Goal: Task Accomplishment & Management: Manage account settings

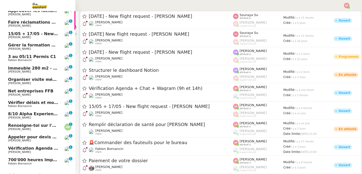
scroll to position [106, 0]
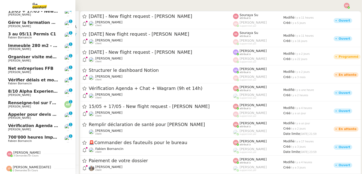
click at [44, 127] on span "Vérification Agenda + Chat + Wagram (9h et 14h)" at bounding box center [64, 125] width 113 height 5
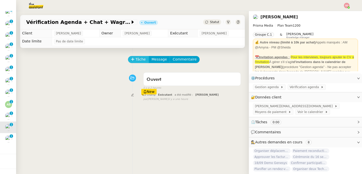
click at [138, 57] on span "Tâche" at bounding box center [140, 59] width 10 height 6
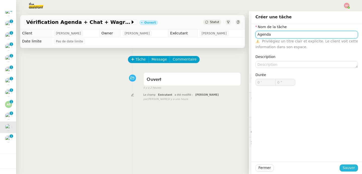
type input "Agenda"
click at [345, 169] on span "Sauver" at bounding box center [348, 168] width 12 height 6
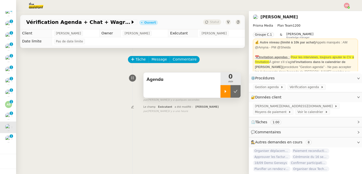
click at [227, 91] on icon at bounding box center [225, 91] width 4 height 4
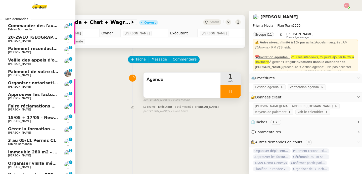
click at [42, 34] on link "20-29/10 [GEOGRAPHIC_DATA]-[GEOGRAPHIC_DATA] [PERSON_NAME] 0 1 2 3 4 5 6 7 8 9" at bounding box center [37, 39] width 75 height 12
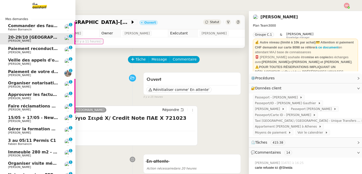
click at [26, 49] on span "Paiement reconduction trimestrielle The Assistant" at bounding box center [65, 48] width 114 height 5
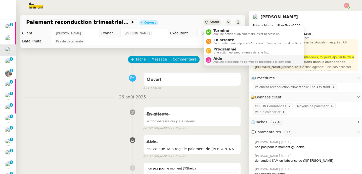
click at [211, 59] on nz-avatar at bounding box center [209, 60] width 6 height 6
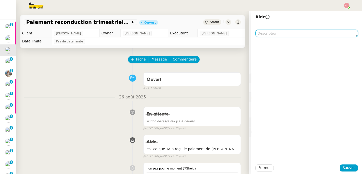
click at [261, 34] on textarea at bounding box center [306, 33] width 102 height 7
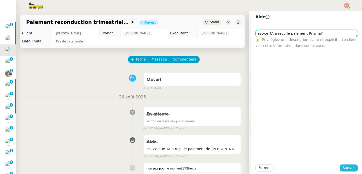
type textarea "est-ce TA a reçu le paiement Prisma?"
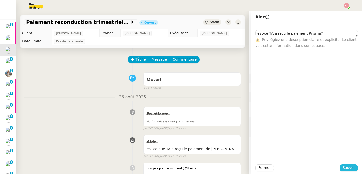
click at [347, 166] on span "Sauver" at bounding box center [348, 168] width 12 height 6
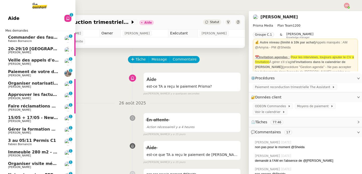
click at [51, 99] on span "[PERSON_NAME]" at bounding box center [33, 98] width 51 height 3
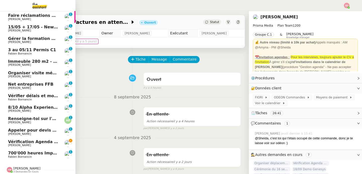
scroll to position [93, 0]
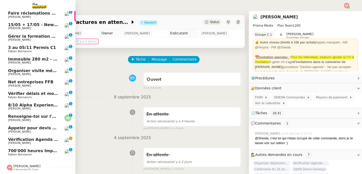
click at [29, 139] on span "Vérification Agenda + Chat + Wagram (9h et 14h)" at bounding box center [64, 139] width 113 height 5
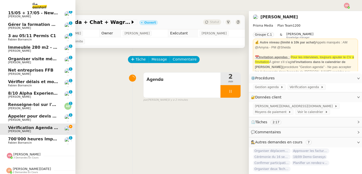
scroll to position [106, 0]
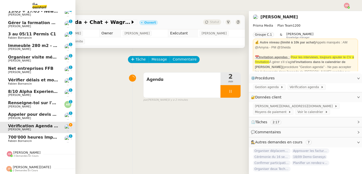
click at [31, 157] on span "3 demandes en cours" at bounding box center [25, 156] width 25 height 3
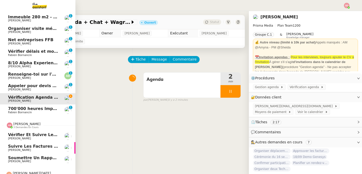
scroll to position [141, 0]
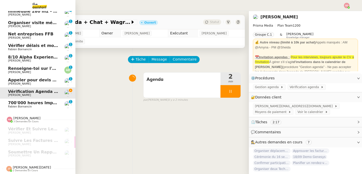
click at [33, 166] on span "[PERSON_NAME][DATE]" at bounding box center [32, 167] width 38 height 4
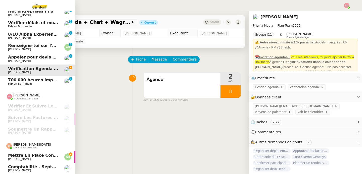
click at [29, 147] on span "2 demandes en cours" at bounding box center [25, 147] width 25 height 3
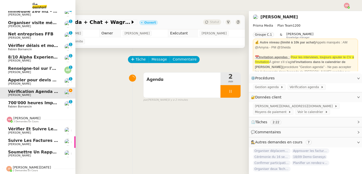
click at [30, 117] on span "[PERSON_NAME]" at bounding box center [26, 118] width 27 height 4
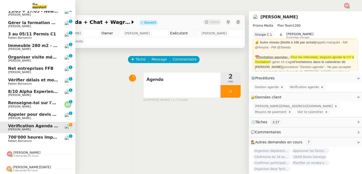
click at [48, 114] on span "Appeler pour devis mutuelle et prévoyance" at bounding box center [57, 114] width 98 height 5
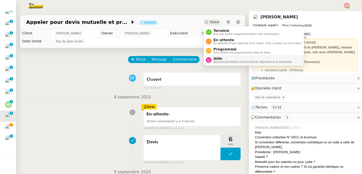
click at [215, 56] on span "Aide" at bounding box center [252, 58] width 79 height 4
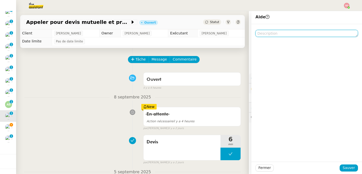
click at [283, 36] on textarea at bounding box center [306, 33] width 102 height 7
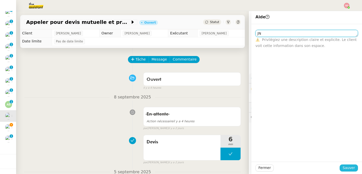
type textarea "JN"
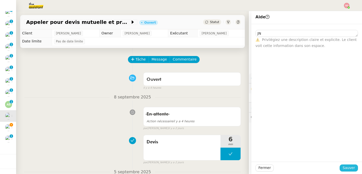
click at [347, 167] on span "Sauver" at bounding box center [348, 168] width 12 height 6
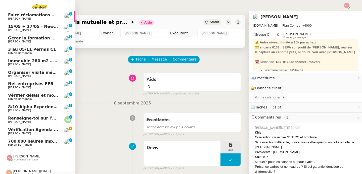
scroll to position [91, 0]
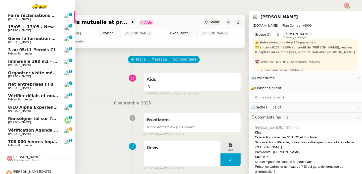
click at [51, 40] on span "Gérer la formation OPCO" at bounding box center [36, 38] width 56 height 5
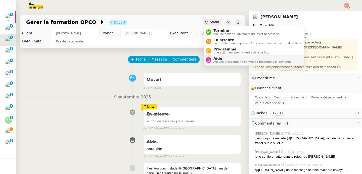
click at [211, 58] on div "Aide Aucune procédure ne permet de répondre à la demande." at bounding box center [249, 59] width 86 height 7
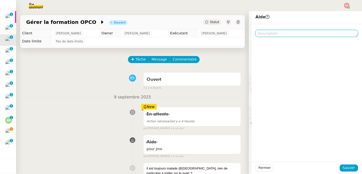
click at [297, 34] on textarea at bounding box center [306, 33] width 102 height 7
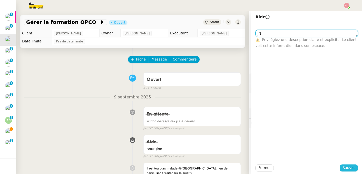
type textarea "JN"
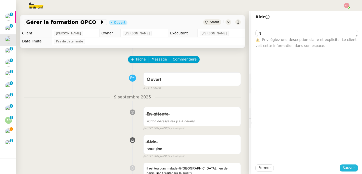
click at [350, 170] on span "Sauver" at bounding box center [348, 168] width 12 height 6
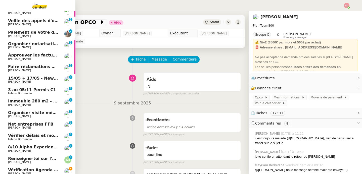
scroll to position [84, 0]
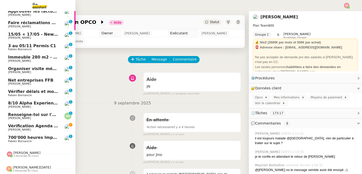
click at [62, 124] on link "Vérification Agenda + Chat + Wagram (9h et 14h) [PERSON_NAME]" at bounding box center [37, 128] width 75 height 12
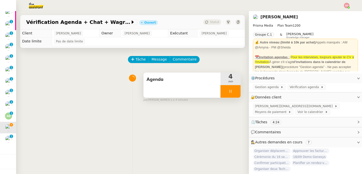
click at [236, 95] on div at bounding box center [230, 91] width 20 height 13
click at [236, 95] on button at bounding box center [235, 91] width 10 height 13
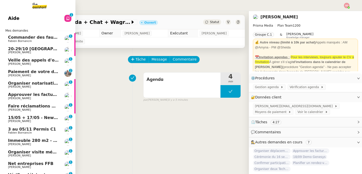
click at [47, 51] on span "[PERSON_NAME]" at bounding box center [33, 52] width 51 height 3
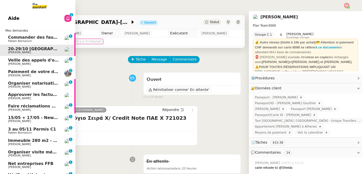
click at [26, 34] on link "Commander des fauteuils pour le bureau [PERSON_NAME] 0 1 2 3 4 5 6 7 8 9" at bounding box center [37, 39] width 75 height 12
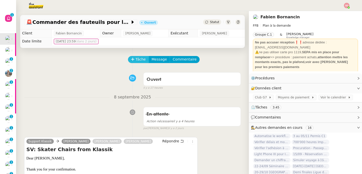
click at [134, 58] on icon at bounding box center [133, 59] width 4 height 4
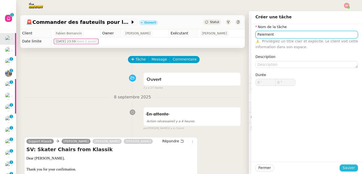
type input "Paiement"
click at [346, 166] on span "Sauver" at bounding box center [348, 168] width 12 height 6
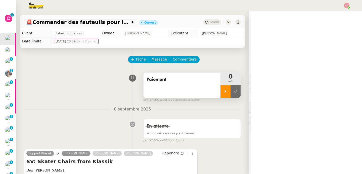
click at [225, 91] on icon at bounding box center [225, 91] width 2 height 3
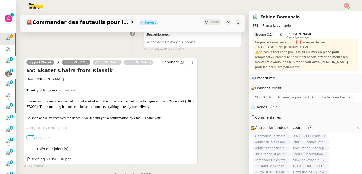
scroll to position [90, 0]
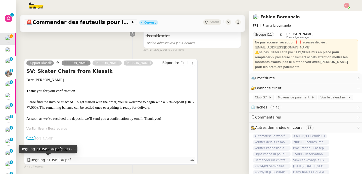
click at [64, 158] on div "Regning 21056386.pdf" at bounding box center [49, 160] width 44 height 6
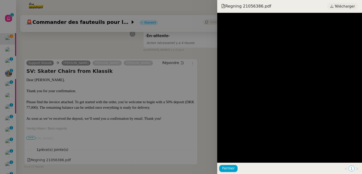
click at [337, 5] on span "Télécharger" at bounding box center [344, 6] width 20 height 7
click at [55, 108] on div at bounding box center [181, 87] width 362 height 174
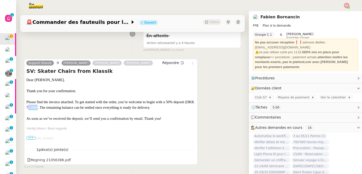
drag, startPoint x: 50, startPoint y: 107, endPoint x: 60, endPoint y: 107, distance: 10.0
click at [60, 107] on span "Dear [PERSON_NAME], Thank you for your confirmation. Please find the invoice at…" at bounding box center [110, 99] width 168 height 43
copy span "77,000"
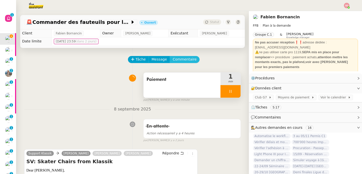
click at [188, 60] on span "Commentaire" at bounding box center [184, 59] width 24 height 6
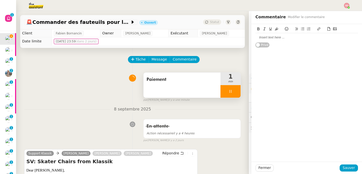
click at [282, 35] on div at bounding box center [306, 37] width 102 height 5
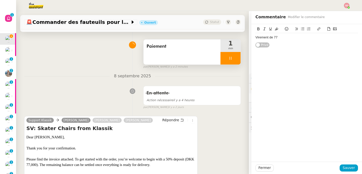
scroll to position [33, 0]
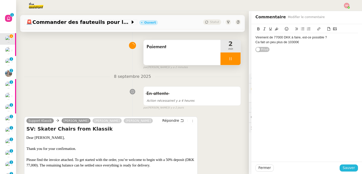
click at [347, 170] on span "Sauver" at bounding box center [348, 168] width 12 height 6
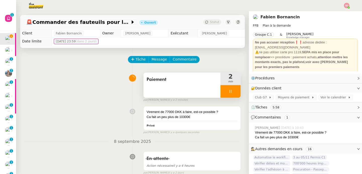
click at [236, 93] on div at bounding box center [230, 91] width 20 height 13
click at [236, 93] on icon at bounding box center [235, 91] width 4 height 4
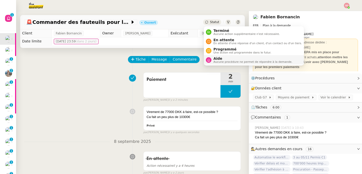
click at [214, 61] on span "Aucune procédure ne permet de répondre à la demande." at bounding box center [252, 62] width 79 height 3
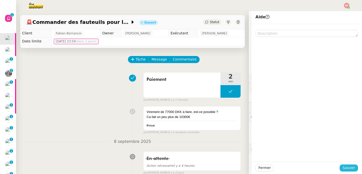
click at [354, 167] on span "Sauver" at bounding box center [348, 168] width 12 height 6
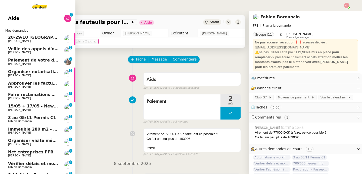
click at [28, 48] on span "Veille des appels d'offre - septembre 2025" at bounding box center [56, 48] width 96 height 5
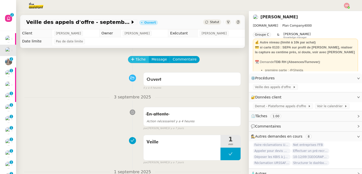
click at [133, 61] on icon at bounding box center [133, 59] width 4 height 4
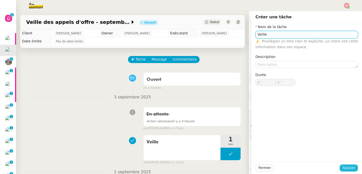
type input "Veille"
click at [345, 168] on span "Sauver" at bounding box center [348, 168] width 12 height 6
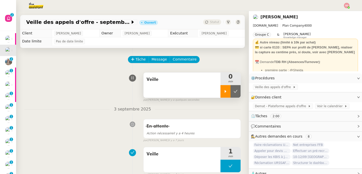
click at [224, 94] on div at bounding box center [225, 91] width 10 height 13
click at [273, 84] on div "Veille des appels d'offre" at bounding box center [305, 87] width 113 height 9
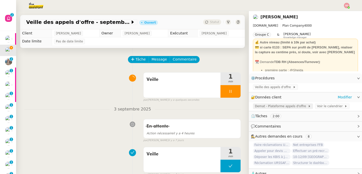
click at [272, 105] on span "Demat - Plateforme appels d'offre" at bounding box center [281, 106] width 53 height 5
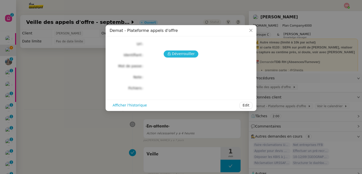
click at [185, 56] on span "Déverrouiller" at bounding box center [183, 54] width 23 height 6
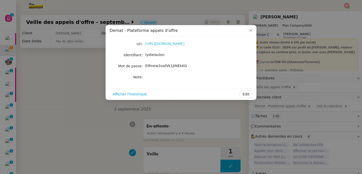
click at [178, 44] on link "[URL][DOMAIN_NAME]" at bounding box center [164, 44] width 39 height 4
click at [59, 70] on nz-modal-container "Demat - Plateforme appels d'offre Url [URL][DOMAIN_NAME] Identifiant lydielaulo…" at bounding box center [181, 87] width 362 height 174
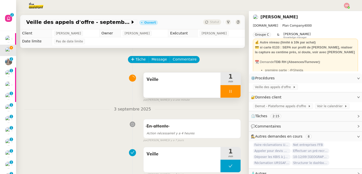
click at [237, 93] on div at bounding box center [230, 91] width 20 height 13
click at [237, 93] on button at bounding box center [235, 91] width 10 height 13
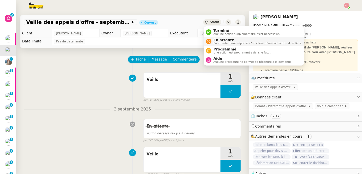
click at [219, 44] on span "En attente d'une réponse d'un client, d'un contact ou d'un tiers." at bounding box center [257, 43] width 88 height 3
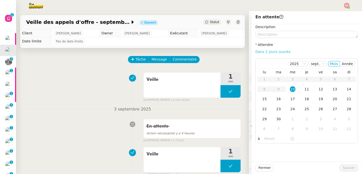
click at [278, 50] on link "Dans 2 jours ouvrés" at bounding box center [272, 52] width 35 height 4
type input "07:00"
click at [296, 96] on td "17" at bounding box center [292, 99] width 14 height 10
click at [345, 165] on span "Sauver" at bounding box center [348, 168] width 12 height 6
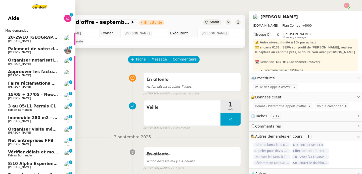
click at [21, 51] on span "[PERSON_NAME]" at bounding box center [19, 52] width 23 height 3
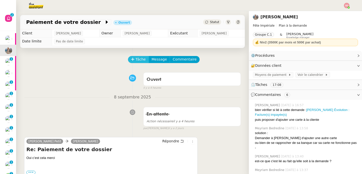
click at [138, 56] on button "Tâche" at bounding box center [138, 59] width 21 height 7
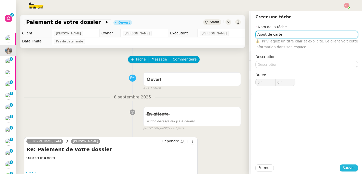
type input "Ajout de carte"
click at [348, 165] on button "Sauver" at bounding box center [348, 167] width 18 height 7
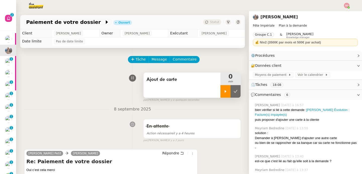
click at [224, 91] on icon at bounding box center [225, 91] width 4 height 4
click at [175, 154] on span "Répondre" at bounding box center [170, 153] width 17 height 5
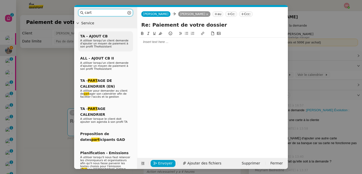
type input "cart"
click at [101, 41] on span "A utiliser lorsqu'un client demande d'ajouter un moyen de paiement à son profil…" at bounding box center [104, 43] width 48 height 9
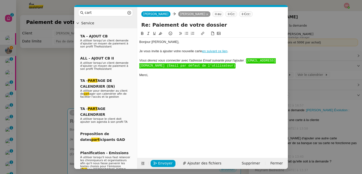
click at [159, 47] on div at bounding box center [212, 46] width 146 height 5
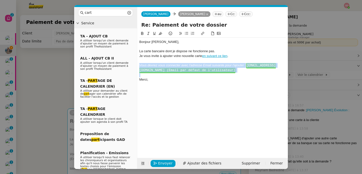
drag, startPoint x: 140, startPoint y: 65, endPoint x: 150, endPoint y: 74, distance: 14.1
click at [150, 74] on div "Bonjour ﻿[PERSON_NAME]﻿, La carte bancaire dont je dispose ne fonctionne pas. J…" at bounding box center [212, 61] width 146 height 46
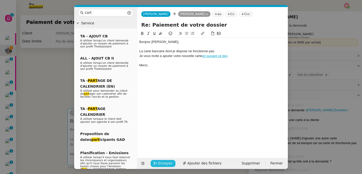
click at [157, 165] on button "Envoyer" at bounding box center [162, 163] width 25 height 7
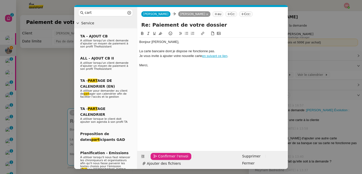
click at [157, 160] on button "Confirmer l'envoi" at bounding box center [170, 156] width 41 height 7
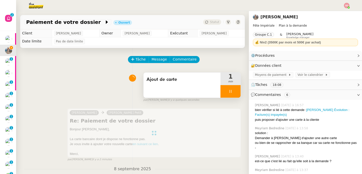
click at [236, 91] on div at bounding box center [230, 91] width 20 height 13
click at [236, 91] on icon at bounding box center [235, 91] width 4 height 3
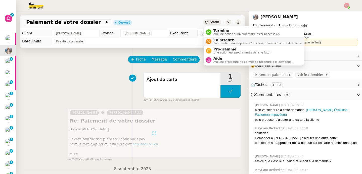
click at [210, 43] on nz-avatar at bounding box center [209, 42] width 6 height 6
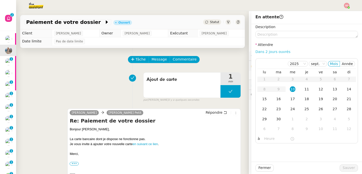
click at [259, 50] on link "Dans 2 jours ouvrés" at bounding box center [272, 52] width 35 height 4
type input "07:00"
click at [349, 169] on span "Sauver" at bounding box center [348, 168] width 12 height 6
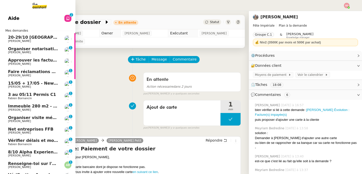
click at [17, 51] on span "[PERSON_NAME]" at bounding box center [19, 52] width 23 height 3
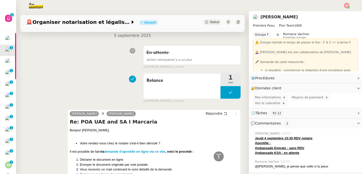
scroll to position [167, 0]
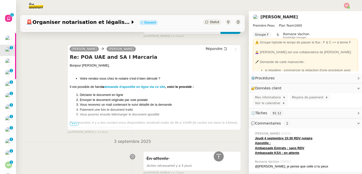
click at [74, 124] on span "•••" at bounding box center [74, 124] width 9 height 4
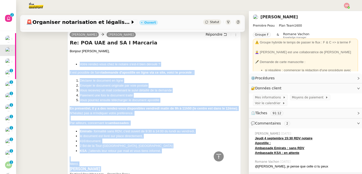
scroll to position [182, 0]
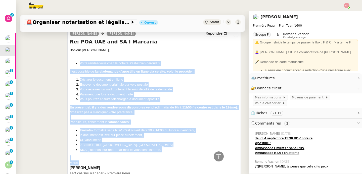
drag, startPoint x: 73, startPoint y: 80, endPoint x: 115, endPoint y: 163, distance: 93.4
copy div "Votre rendez-vous chez le notaire s'est-il bien déroulé ? Il est possible de fa…"
click at [217, 34] on span "Répondre" at bounding box center [213, 33] width 17 height 5
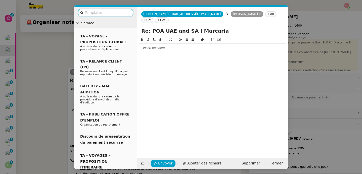
scroll to position [221, 0]
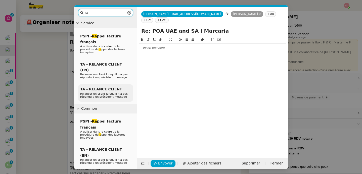
type input "ra"
click at [114, 92] on span "Relancer un client lorsqu'il n'a pas répondu à un précédent message" at bounding box center [103, 95] width 47 height 6
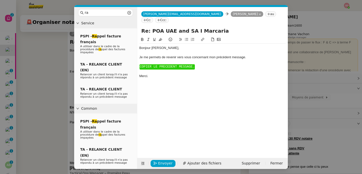
scroll to position [255, 0]
drag, startPoint x: 154, startPoint y: 74, endPoint x: 138, endPoint y: 61, distance: 21.0
click at [138, 61] on nz-spin "Bonjour ﻿[PERSON_NAME], Je me permets de revenir vers vous concernant mon précé…" at bounding box center [212, 94] width 150 height 115
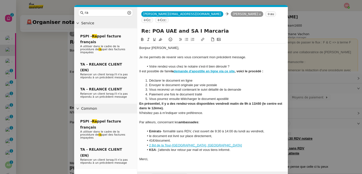
scroll to position [286, 0]
click at [148, 60] on div at bounding box center [212, 62] width 146 height 5
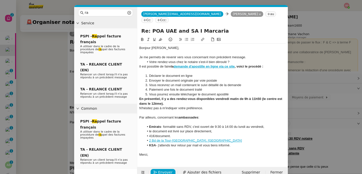
click at [155, 69] on div at bounding box center [212, 71] width 146 height 5
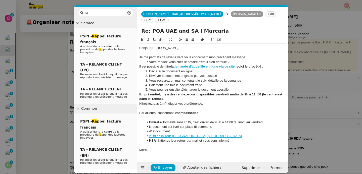
click at [168, 115] on div at bounding box center [212, 117] width 146 height 5
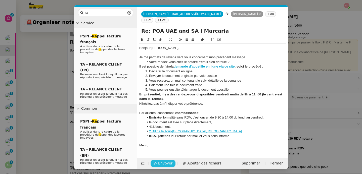
click at [164, 164] on span "Envoyer" at bounding box center [165, 163] width 14 height 6
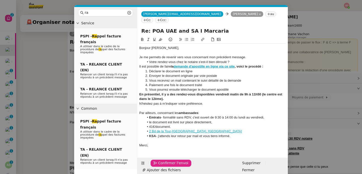
click at [164, 164] on span "Confirmer l'envoi" at bounding box center [173, 163] width 30 height 6
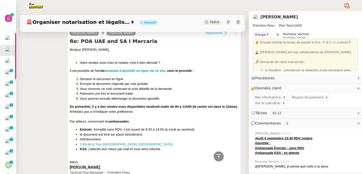
scroll to position [0, 0]
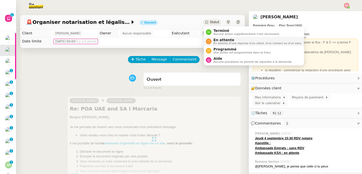
click at [223, 45] on li "En attente En attente d'une réponse d'un client, d'un contact ou d'un tiers." at bounding box center [254, 41] width 100 height 9
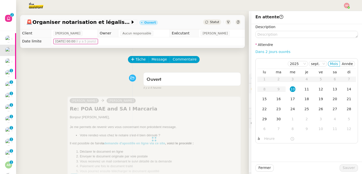
click at [281, 50] on link "Dans 2 jours ouvrés" at bounding box center [272, 52] width 35 height 4
type input "07:00"
click at [277, 101] on div "16" at bounding box center [278, 99] width 6 height 6
click at [350, 166] on span "Sauver" at bounding box center [348, 168] width 12 height 6
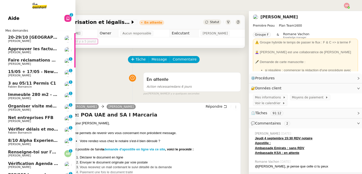
click at [18, 59] on span "Faire réclamations URSSAF pour Sodilandes" at bounding box center [57, 60] width 99 height 5
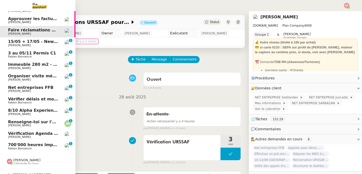
scroll to position [38, 0]
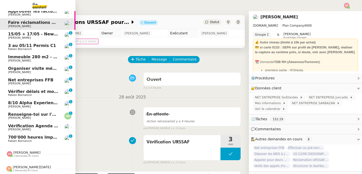
click at [37, 137] on span "700'000 heures Impact" at bounding box center [34, 137] width 52 height 5
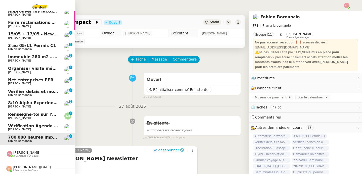
click at [15, 118] on span "[PERSON_NAME]" at bounding box center [19, 117] width 23 height 3
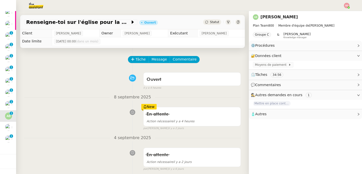
scroll to position [103, 0]
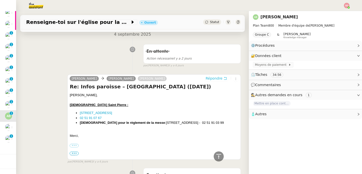
click at [215, 77] on span "Répondre" at bounding box center [213, 78] width 17 height 5
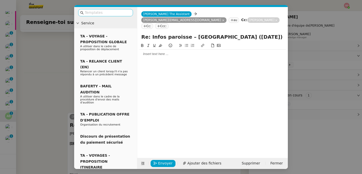
scroll to position [142, 0]
click at [99, 13] on input "text" at bounding box center [107, 13] width 45 height 6
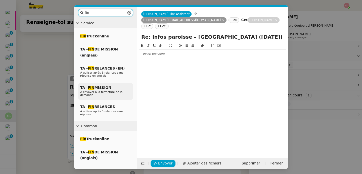
type input "fin"
click at [103, 86] on span "TA - FIN MISSION" at bounding box center [95, 88] width 31 height 4
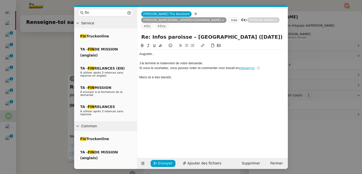
scroll to position [171, 0]
click at [159, 165] on span "Envoyer" at bounding box center [165, 163] width 14 height 6
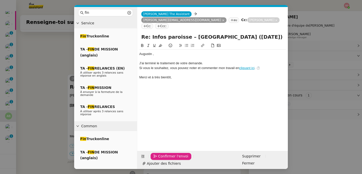
click at [159, 159] on span "Confirmer l'envoi" at bounding box center [173, 156] width 30 height 6
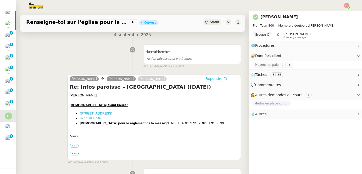
scroll to position [0, 0]
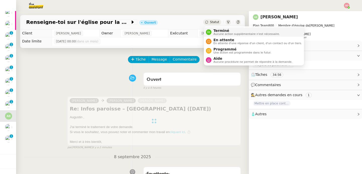
click at [213, 33] on div "Terminé Aucune action supplémentaire n'est nécessaire." at bounding box center [245, 32] width 68 height 7
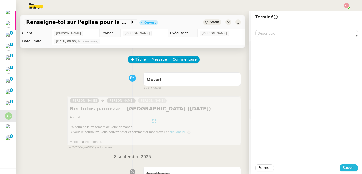
click at [344, 167] on span "Sauver" at bounding box center [348, 168] width 12 height 6
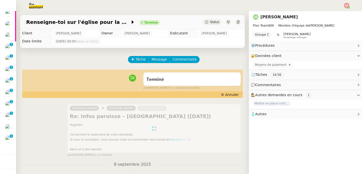
scroll to position [38, 0]
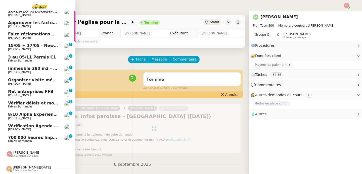
click at [32, 114] on span "8/10 Alpha Experience in [GEOGRAPHIC_DATA]" at bounding box center [60, 114] width 105 height 5
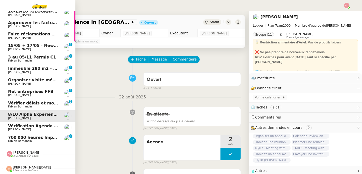
click at [28, 104] on span "Vérifier délais et montage matériel" at bounding box center [47, 103] width 79 height 5
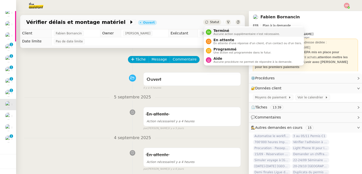
click at [210, 33] on nz-avatar at bounding box center [209, 32] width 6 height 6
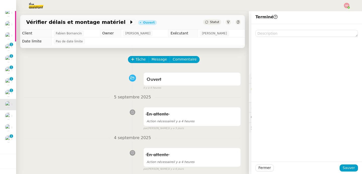
scroll to position [26, 0]
click at [351, 168] on span "Sauver" at bounding box center [348, 168] width 12 height 6
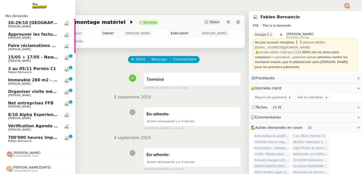
scroll to position [15, 0]
click at [35, 103] on span "Net entreprises FFB" at bounding box center [30, 103] width 45 height 5
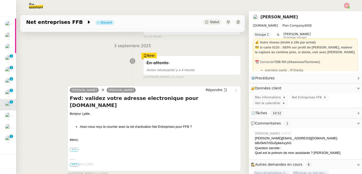
scroll to position [79, 0]
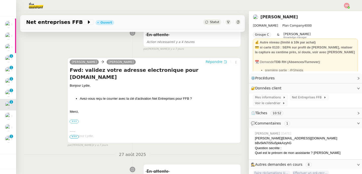
click at [214, 62] on span "Répondre" at bounding box center [213, 61] width 17 height 5
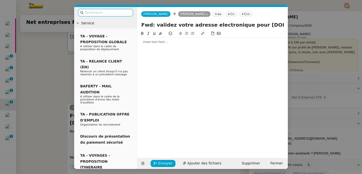
scroll to position [117, 0]
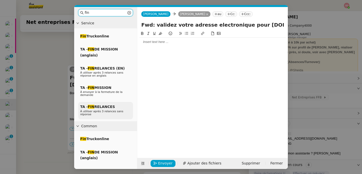
type input "fin"
click at [112, 107] on span "TA - FIN RELANCES" at bounding box center [97, 107] width 35 height 4
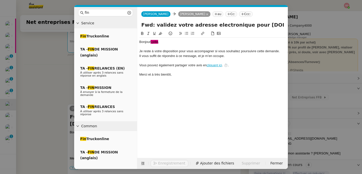
scroll to position [157, 0]
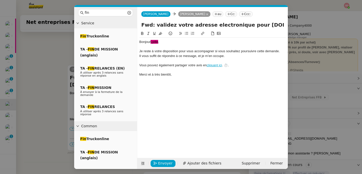
click at [166, 44] on div "Bonjour ﻿[PERSON_NAME]﻿ ," at bounding box center [212, 42] width 146 height 5
click at [158, 164] on span "Envoyer" at bounding box center [165, 163] width 14 height 6
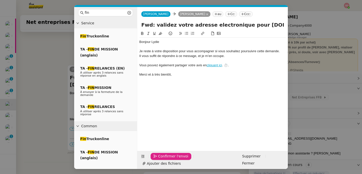
click at [158, 159] on span "Confirmer l'envoi" at bounding box center [173, 156] width 30 height 6
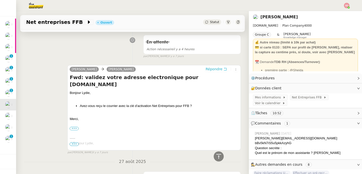
scroll to position [0, 0]
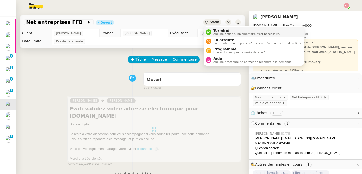
click at [210, 32] on nz-avatar at bounding box center [209, 32] width 6 height 6
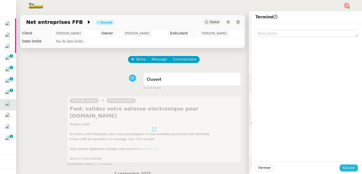
click at [349, 169] on span "Sauver" at bounding box center [348, 168] width 12 height 6
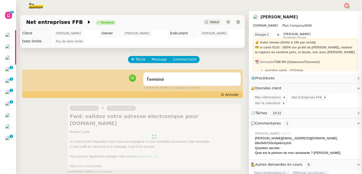
scroll to position [15, 0]
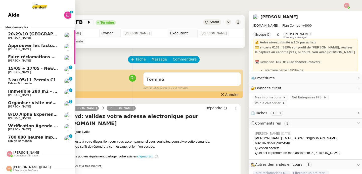
click at [35, 101] on span "Organiser visite médicale [PERSON_NAME]" at bounding box center [56, 102] width 97 height 5
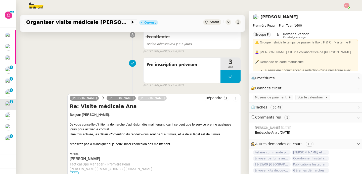
scroll to position [193, 0]
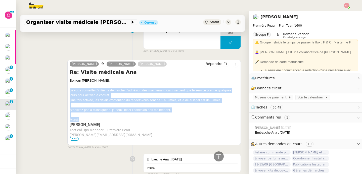
drag, startPoint x: 70, startPoint y: 90, endPoint x: 91, endPoint y: 120, distance: 37.0
copy div "Je vous conseille d'initier la démarche d'adhésion dès maintenant, car il se pe…"
click at [218, 64] on span "Répondre" at bounding box center [213, 63] width 17 height 5
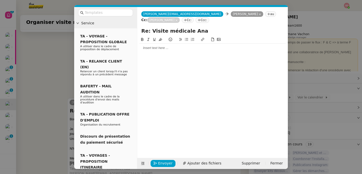
scroll to position [231, 0]
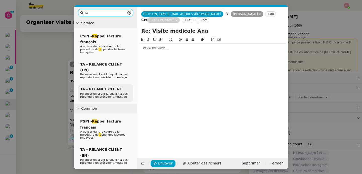
type input "ra"
click at [116, 92] on span "Relancer un client lorsqu'il n'a pas répondu à un précédent message" at bounding box center [103, 95] width 47 height 6
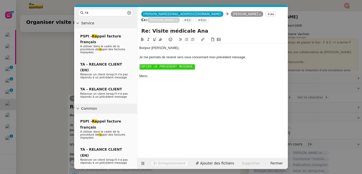
scroll to position [265, 0]
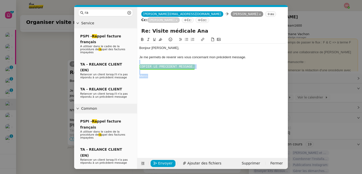
drag, startPoint x: 156, startPoint y: 81, endPoint x: 140, endPoint y: 63, distance: 23.9
click at [140, 63] on div "Bonjour ﻿[PERSON_NAME], Je me permets de revenir vers vous concernant mon précé…" at bounding box center [212, 62] width 146 height 37
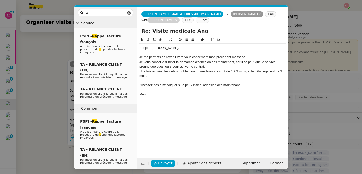
scroll to position [280, 0]
click at [161, 162] on span "Envoyer" at bounding box center [165, 163] width 14 height 6
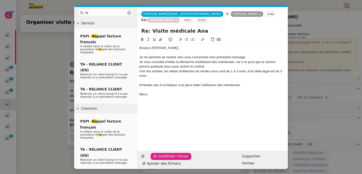
click at [161, 159] on span "Confirmer l'envoi" at bounding box center [173, 156] width 30 height 6
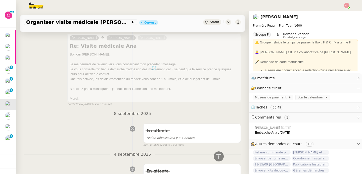
scroll to position [0, 0]
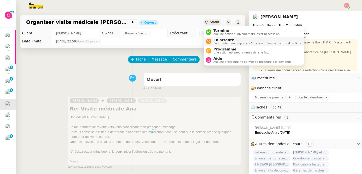
click at [212, 43] on div "En attente En attente d'une réponse d'un client, d'un contact ou d'un tiers." at bounding box center [256, 41] width 90 height 7
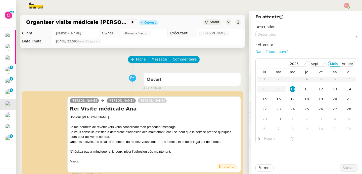
click at [279, 50] on link "Dans 2 jours ouvrés" at bounding box center [272, 52] width 35 height 4
type input "07:00"
click at [282, 101] on td "16" at bounding box center [278, 99] width 14 height 10
click at [353, 170] on span "Sauver" at bounding box center [348, 168] width 12 height 6
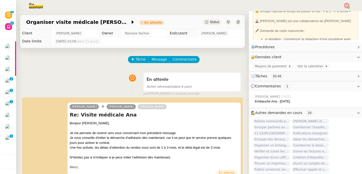
scroll to position [48, 0]
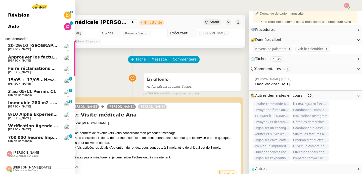
click at [34, 83] on span "[PERSON_NAME]" at bounding box center [33, 83] width 51 height 3
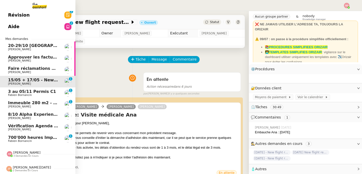
scroll to position [48, 0]
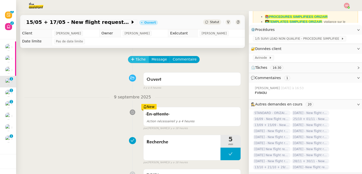
click at [134, 59] on button "Tâche" at bounding box center [138, 59] width 21 height 7
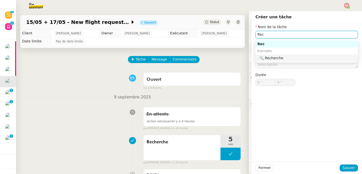
click at [268, 57] on div "🔍 Recherche" at bounding box center [307, 58] width 96 height 5
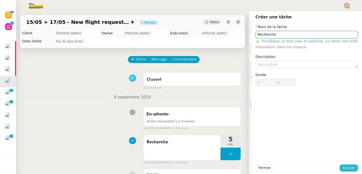
type input "Recherche"
click at [344, 165] on span "Sauver" at bounding box center [348, 168] width 12 height 6
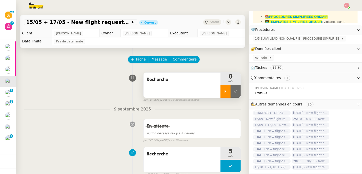
click at [226, 92] on icon at bounding box center [225, 91] width 4 height 4
click at [226, 92] on div at bounding box center [230, 91] width 20 height 13
click at [226, 92] on icon at bounding box center [225, 91] width 4 height 4
click at [264, 57] on span "Avinode" at bounding box center [262, 57] width 14 height 5
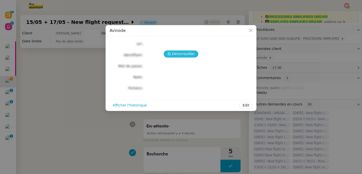
click at [174, 51] on span "Déverrouiller" at bounding box center [183, 54] width 23 height 6
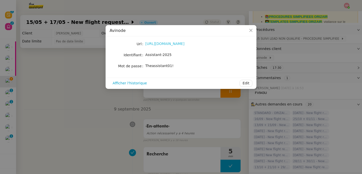
click at [168, 43] on link "[URL][DOMAIN_NAME]" at bounding box center [164, 44] width 39 height 4
click at [160, 68] on div "Theassistant01!" at bounding box center [186, 66] width 83 height 6
copy div "Theassistant01! Afficher l'historique Edit"
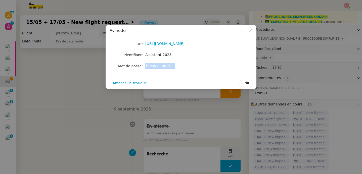
click at [266, 96] on nz-modal-container "Avinode Url [URL][DOMAIN_NAME] Identifiant Assistant-2025 Mot de passe [SECURIT…" at bounding box center [181, 87] width 362 height 174
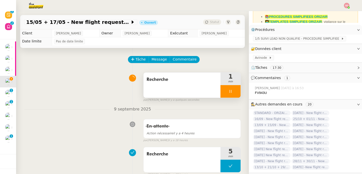
click at [261, 92] on div "FV943U" at bounding box center [306, 92] width 103 height 5
copy div "FV943U"
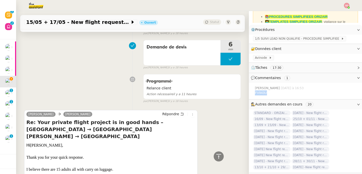
scroll to position [222, 0]
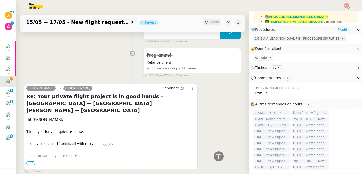
click at [292, 38] on span "1/5 SUIVI LEAD NON QUALIFIE - PROCEDURE SIMPLIFIEE" at bounding box center [298, 38] width 86 height 5
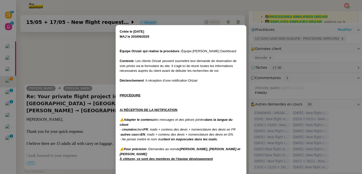
scroll to position [99, 0]
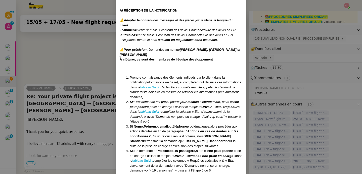
click at [152, 87] on link "tableau Suivi :" at bounding box center [150, 87] width 21 height 4
click at [65, 84] on nz-modal-container "Créée le [DATE] MAJ le 203/09 /2025 Équipe Orizair qui réalise la procédure : É…" at bounding box center [181, 87] width 362 height 174
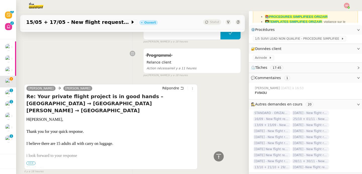
click at [32, 171] on div at bounding box center [110, 174] width 169 height 6
click at [32, 163] on span "•••" at bounding box center [30, 163] width 9 height 4
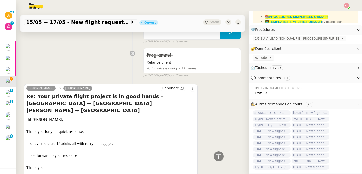
scroll to position [246, 0]
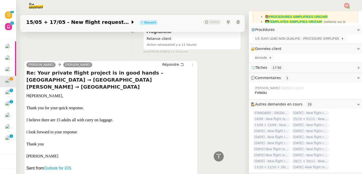
drag, startPoint x: 25, startPoint y: 64, endPoint x: 53, endPoint y: 65, distance: 28.4
copy link "[PERSON_NAME]"
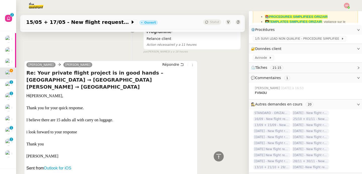
scroll to position [0, 0]
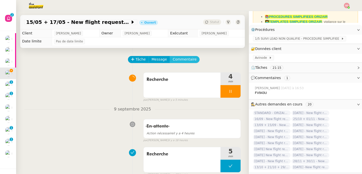
click at [183, 60] on span "Commentaire" at bounding box center [184, 59] width 24 height 6
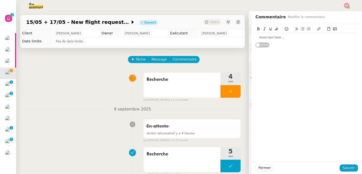
click at [303, 41] on div at bounding box center [306, 37] width 102 height 9
click at [327, 29] on icon at bounding box center [329, 29] width 4 height 4
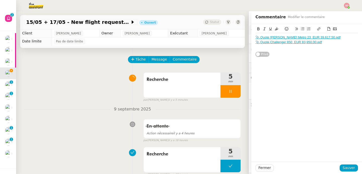
click at [326, 28] on button at bounding box center [328, 29] width 6 height 6
click at [348, 167] on span "Sauver" at bounding box center [348, 168] width 12 height 6
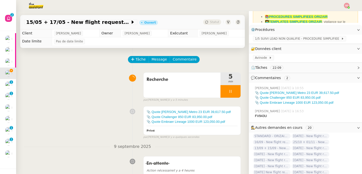
click at [231, 91] on icon at bounding box center [230, 91] width 4 height 4
click at [231, 91] on button at bounding box center [235, 91] width 10 height 13
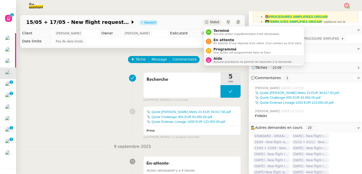
click at [213, 59] on span "Aide" at bounding box center [252, 58] width 79 height 4
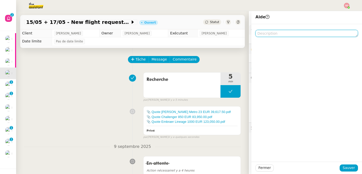
click at [280, 35] on textarea at bounding box center [306, 33] width 102 height 7
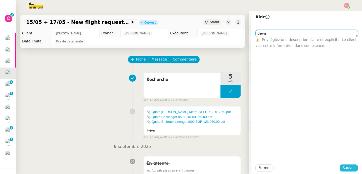
type textarea "devis"
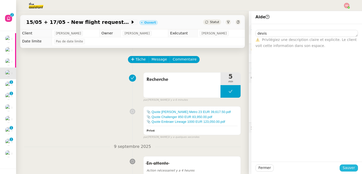
click at [347, 166] on span "Sauver" at bounding box center [348, 168] width 12 height 6
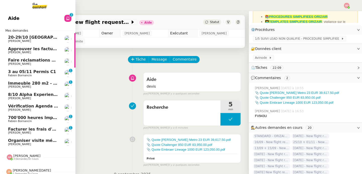
click at [43, 129] on span "Facturer les frais d'annulation" at bounding box center [42, 129] width 68 height 5
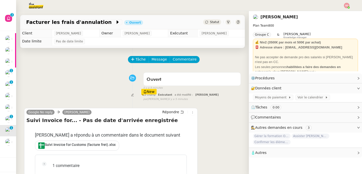
scroll to position [64, 0]
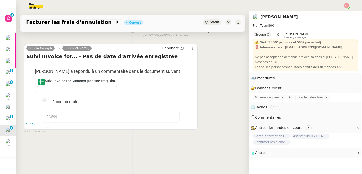
click at [27, 122] on span "•••" at bounding box center [30, 124] width 9 height 4
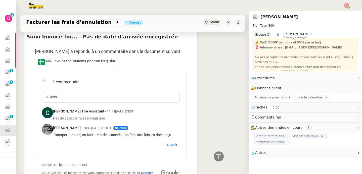
scroll to position [0, 0]
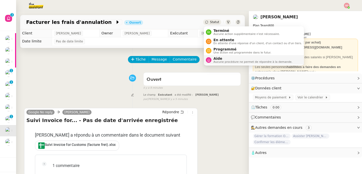
click at [214, 58] on span "Aide" at bounding box center [252, 58] width 79 height 4
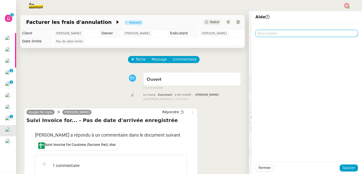
click at [261, 31] on textarea at bounding box center [306, 33] width 102 height 7
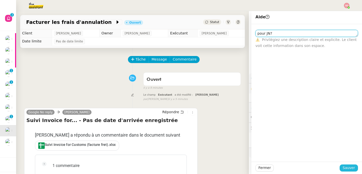
type textarea "pour JN?"
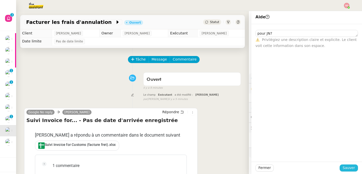
click at [347, 171] on button "Sauver" at bounding box center [348, 167] width 18 height 7
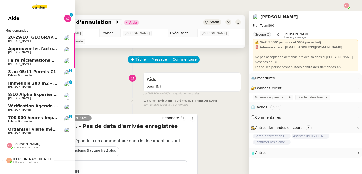
click at [29, 144] on span "[PERSON_NAME]" at bounding box center [26, 144] width 27 height 4
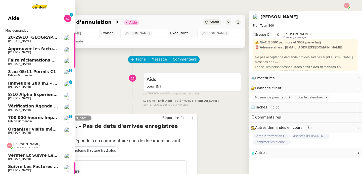
scroll to position [26, 0]
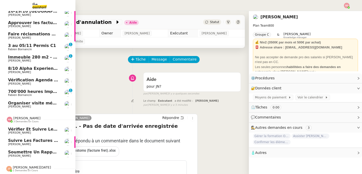
click at [24, 122] on span "3 demandes en cours" at bounding box center [25, 121] width 25 height 3
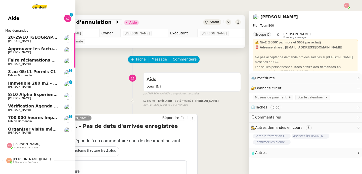
click at [47, 20] on link "Aide 0 1 2 3 4 5 6 7 8 9" at bounding box center [37, 19] width 75 height 12
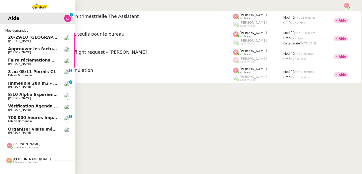
click at [54, 128] on span "Organiser visite médicale [PERSON_NAME]" at bounding box center [56, 129] width 97 height 5
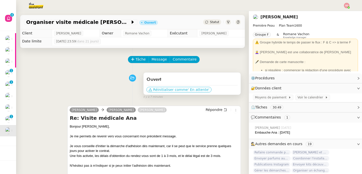
click at [165, 89] on span "Réinitialiser comme" at bounding box center [170, 89] width 35 height 5
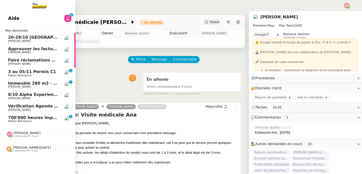
click at [40, 61] on span "Faire réclamations URSSAF pour Sodilandes" at bounding box center [57, 60] width 99 height 5
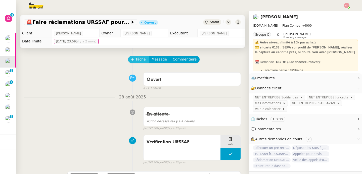
click at [137, 57] on span "Tâche" at bounding box center [140, 59] width 10 height 6
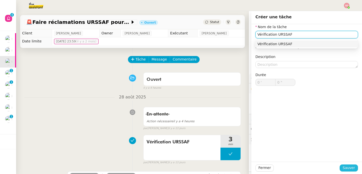
type input "Vérification URSSAF"
click at [349, 168] on span "Sauver" at bounding box center [348, 168] width 12 height 6
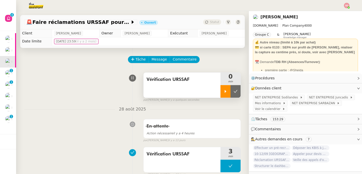
click at [228, 93] on div at bounding box center [225, 91] width 10 height 13
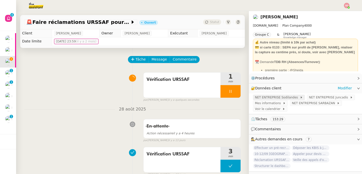
click at [274, 97] on span "NET ENTREPRISE Sodilandes" at bounding box center [277, 97] width 45 height 5
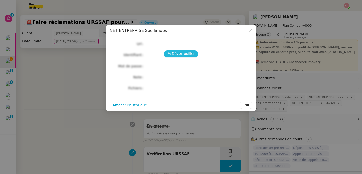
click at [176, 54] on span "Déverrouiller" at bounding box center [183, 54] width 23 height 6
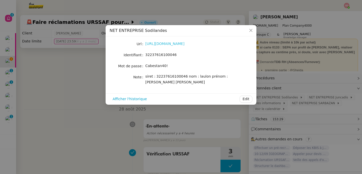
click at [169, 43] on link "[URL][DOMAIN_NAME]" at bounding box center [164, 44] width 39 height 4
click at [156, 52] on div "32237616100046" at bounding box center [186, 55] width 83 height 6
copy span "32237616100046"
click at [158, 66] on span "Cabestan40!" at bounding box center [156, 66] width 23 height 4
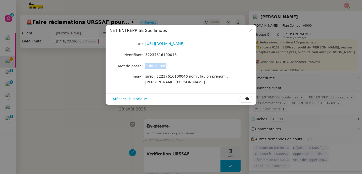
click at [158, 66] on span "Cabestan40!" at bounding box center [156, 66] width 23 height 4
copy span "Cabestan40!"
click at [56, 80] on nz-modal-container "NET ENTREPRISE Sodilandes Url [URL][DOMAIN_NAME] Identifiant 32237616100046 Mot…" at bounding box center [181, 87] width 362 height 174
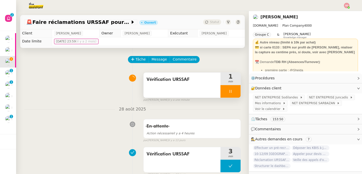
click at [239, 90] on div at bounding box center [230, 91] width 20 height 13
click at [239, 90] on button at bounding box center [235, 91] width 10 height 13
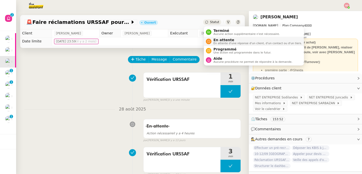
click at [219, 38] on span "En attente" at bounding box center [257, 40] width 88 height 4
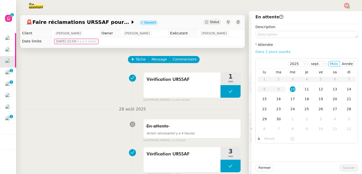
click at [281, 50] on link "Dans 2 jours ouvrés" at bounding box center [272, 52] width 35 height 4
type input "07:00"
click at [293, 99] on div "17" at bounding box center [292, 99] width 6 height 6
click at [345, 167] on span "Sauver" at bounding box center [348, 168] width 12 height 6
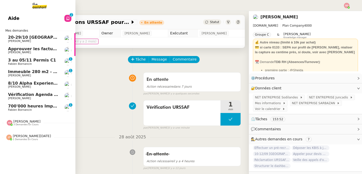
click at [25, 73] on span "Immeuble 280 m2 - [GEOGRAPHIC_DATA] 13100 - 1 349 000€" at bounding box center [76, 71] width 136 height 5
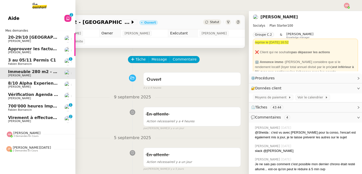
click at [19, 116] on span "Virement à effectuer - DGFIP juillet 2025" at bounding box center [54, 117] width 92 height 5
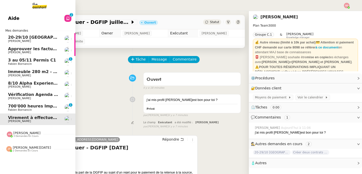
click at [15, 17] on span "Aide" at bounding box center [13, 19] width 11 height 8
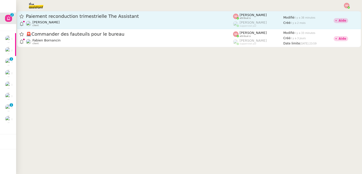
click at [86, 19] on div "Paiement reconduction trimestrielle The Assistant" at bounding box center [129, 16] width 207 height 6
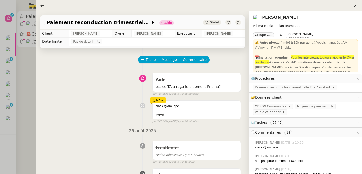
click at [31, 44] on div at bounding box center [181, 87] width 362 height 174
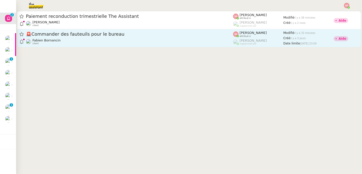
click at [43, 41] on span "Fabien Bornancin" at bounding box center [46, 40] width 28 height 4
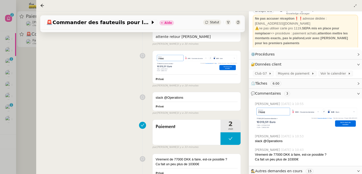
scroll to position [36, 0]
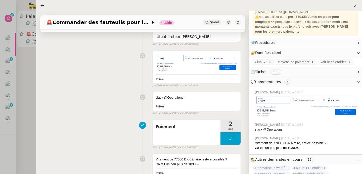
click at [16, 100] on div at bounding box center [181, 87] width 362 height 174
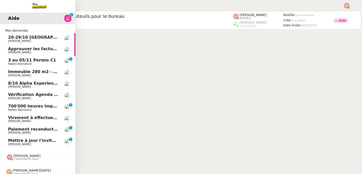
click at [9, 143] on span "[PERSON_NAME]" at bounding box center [19, 144] width 23 height 3
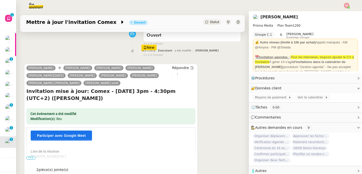
scroll to position [85, 0]
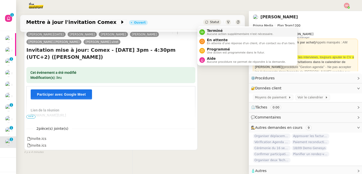
click at [204, 32] on nz-avatar at bounding box center [202, 32] width 6 height 6
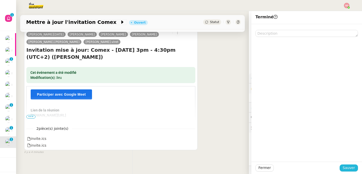
click at [346, 169] on span "Sauver" at bounding box center [348, 168] width 12 height 6
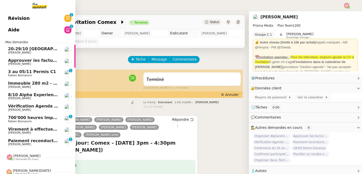
click at [5, 143] on link "Paiement reconduction trimestrielle The Assistant [PERSON_NAME] 0 1 2 3 4 5 6 7…" at bounding box center [37, 143] width 75 height 12
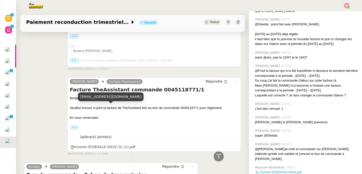
scroll to position [889, 0]
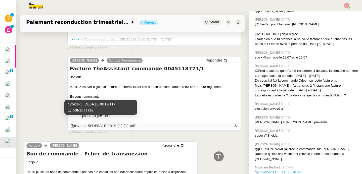
click at [107, 123] on div "Invoice-5FDE0A1E-0019 (1) (1).pdf" at bounding box center [102, 126] width 65 height 6
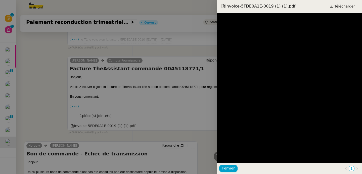
click at [188, 144] on div at bounding box center [181, 87] width 362 height 174
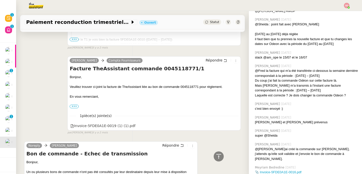
drag, startPoint x: 214, startPoint y: 157, endPoint x: 219, endPoint y: 160, distance: 5.4
click at [216, 157] on icon at bounding box center [218, 156] width 5 height 5
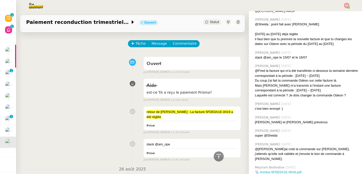
scroll to position [0, 0]
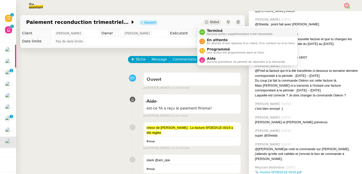
click at [204, 32] on nz-avatar at bounding box center [202, 32] width 6 height 6
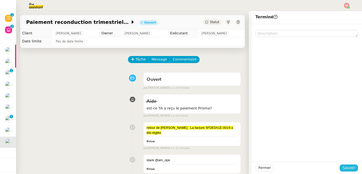
click at [351, 168] on button "Sauver" at bounding box center [348, 167] width 18 height 7
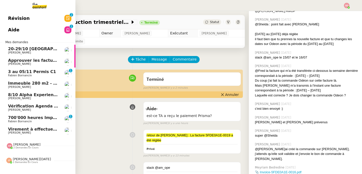
click at [53, 59] on span "Approuver les factures en attente dans FIORI" at bounding box center [59, 60] width 103 height 5
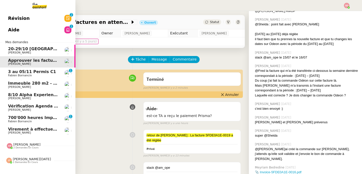
scroll to position [26, 0]
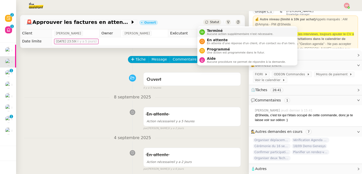
click at [211, 33] on span "Aucune action supplémentaire n'est nécessaire." at bounding box center [240, 34] width 66 height 3
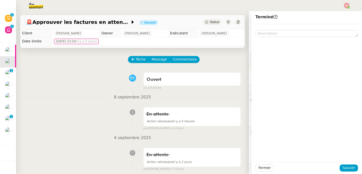
scroll to position [26, 0]
click at [346, 168] on span "Sauver" at bounding box center [348, 168] width 12 height 6
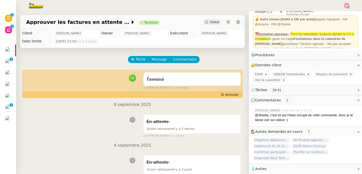
scroll to position [26, 0]
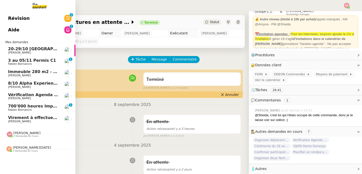
click at [42, 50] on span "20-29/10 [GEOGRAPHIC_DATA]-[GEOGRAPHIC_DATA]" at bounding box center [66, 48] width 117 height 5
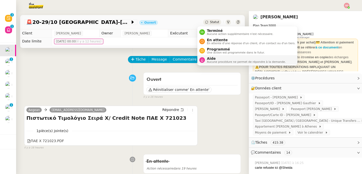
click at [212, 64] on li "Aide Aucune procédure ne permet de répondre à la demande." at bounding box center [247, 59] width 100 height 9
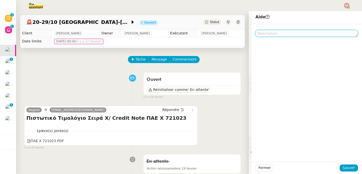
click at [281, 35] on textarea at bounding box center [306, 33] width 102 height 7
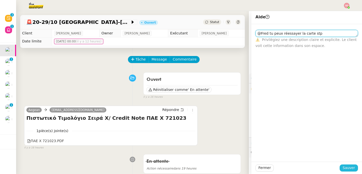
type textarea "@Fred tu peux réessayer la carte stp"
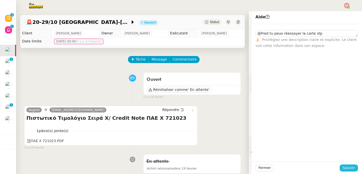
click at [342, 166] on span "Sauver" at bounding box center [348, 168] width 12 height 6
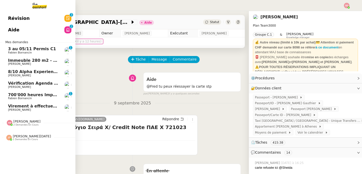
click at [11, 27] on span "Aide" at bounding box center [13, 30] width 11 height 8
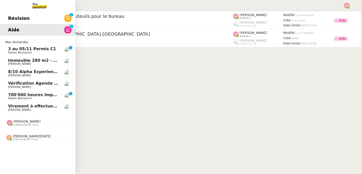
click at [27, 71] on span "8/10 Alpha Experience in [GEOGRAPHIC_DATA]" at bounding box center [60, 71] width 105 height 5
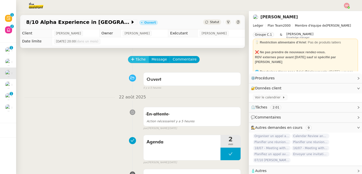
click at [135, 58] on span "Tâche" at bounding box center [140, 59] width 10 height 6
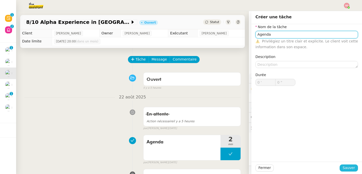
type input "Agenda"
click at [346, 169] on span "Sauver" at bounding box center [348, 168] width 12 height 6
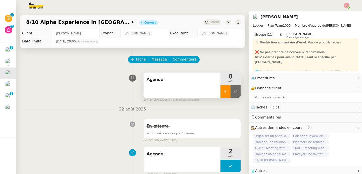
click at [223, 89] on div at bounding box center [225, 91] width 10 height 13
click at [256, 98] on span "Voir le calendrier" at bounding box center [268, 97] width 27 height 5
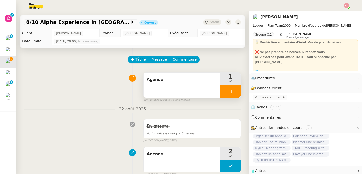
click at [229, 94] on div at bounding box center [230, 91] width 20 height 13
click at [230, 94] on button at bounding box center [235, 91] width 10 height 13
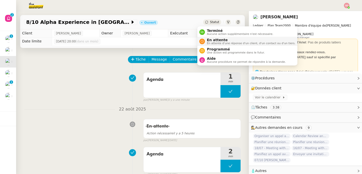
click at [204, 42] on nz-avatar at bounding box center [202, 42] width 6 height 6
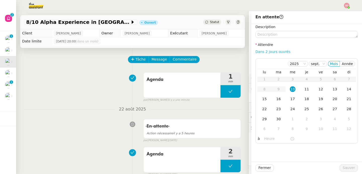
click at [268, 53] on link "Dans 2 jours ouvrés" at bounding box center [272, 52] width 35 height 4
type input "07:00"
click at [289, 119] on div "1" at bounding box center [292, 119] width 6 height 6
click at [345, 169] on span "Sauver" at bounding box center [348, 168] width 12 height 6
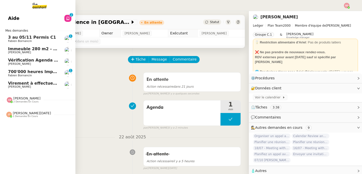
click at [22, 48] on span "Immeuble 280 m2 - [GEOGRAPHIC_DATA] 13100 - 1 349 000€" at bounding box center [76, 48] width 136 height 5
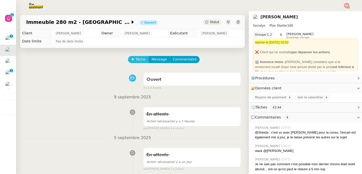
click at [135, 61] on span "Tâche" at bounding box center [140, 59] width 10 height 6
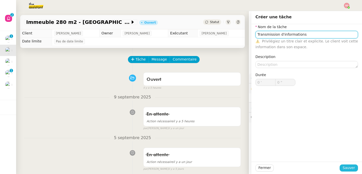
type input "Transmission d'informations"
click at [342, 170] on span "Sauver" at bounding box center [348, 168] width 12 height 6
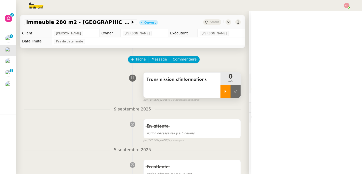
click at [220, 93] on div at bounding box center [225, 91] width 10 height 13
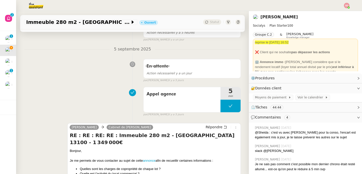
scroll to position [99, 0]
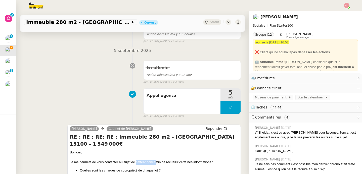
drag, startPoint x: 134, startPoint y: 163, endPoint x: 154, endPoint y: 163, distance: 20.3
click at [154, 163] on div "Je me permets de vous contacter au sujet de cette annonce afin de recueillir ce…" at bounding box center [154, 162] width 169 height 5
copy div "cette annonce"
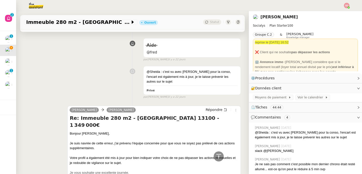
scroll to position [789, 0]
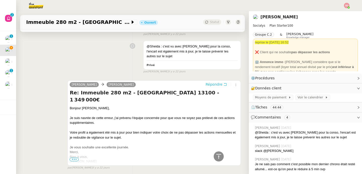
click at [206, 85] on span "Répondre" at bounding box center [213, 84] width 17 height 5
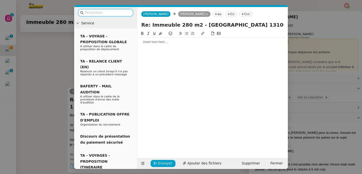
scroll to position [829, 0]
click at [174, 47] on div at bounding box center [212, 91] width 146 height 120
click at [174, 45] on div at bounding box center [212, 42] width 146 height 9
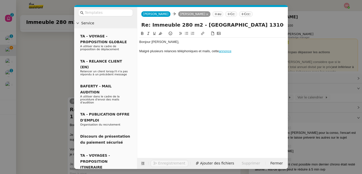
scroll to position [844, 0]
click at [210, 51] on div "Malgré plusieurs relances téléphoniques et mails, cette annonce" at bounding box center [212, 51] width 146 height 5
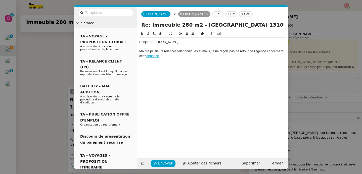
scroll to position [848, 0]
click at [178, 55] on div "Malgré plusieurs relances téléphoniques et mails, je ne reçois pas de retour de…" at bounding box center [212, 53] width 146 height 9
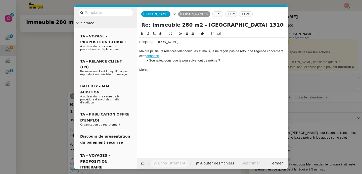
scroll to position [870, 0]
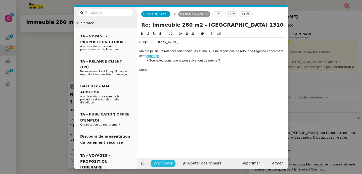
click at [168, 161] on span "Envoyer" at bounding box center [165, 163] width 14 height 6
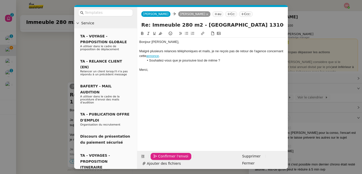
click at [168, 159] on span "Confirmer l'envoi" at bounding box center [173, 156] width 30 height 6
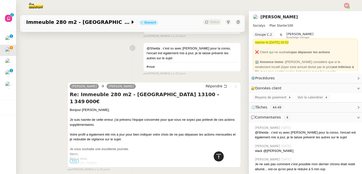
click at [215, 158] on icon at bounding box center [218, 156] width 6 height 6
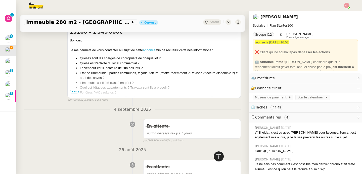
scroll to position [0, 0]
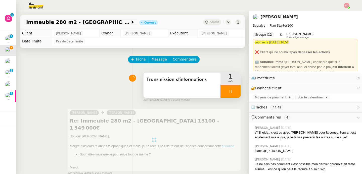
click at [231, 92] on div at bounding box center [230, 91] width 20 height 13
click at [231, 92] on button at bounding box center [235, 91] width 10 height 13
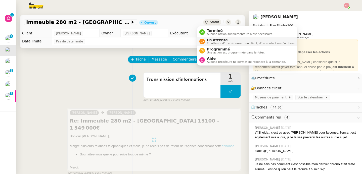
click at [207, 41] on span "En attente" at bounding box center [251, 40] width 88 height 4
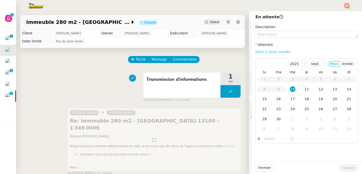
click at [275, 51] on link "Dans 2 jours ouvrés" at bounding box center [272, 52] width 35 height 4
type input "07:00"
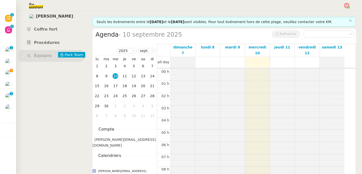
scroll to position [74, 0]
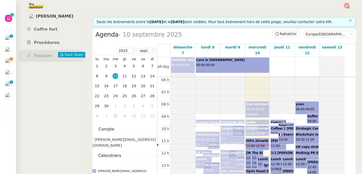
click at [117, 116] on div "8" at bounding box center [115, 116] width 6 height 6
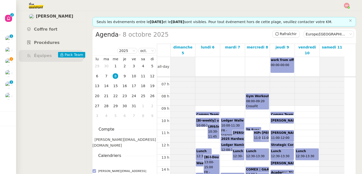
scroll to position [74, 0]
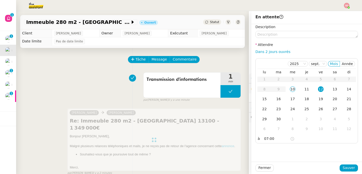
click at [349, 168] on span "Sauver" at bounding box center [348, 168] width 12 height 6
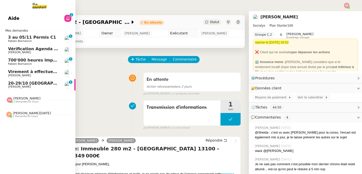
click at [8, 86] on span "[PERSON_NAME]" at bounding box center [19, 86] width 23 height 3
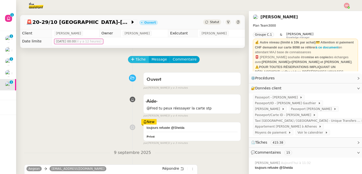
click at [131, 61] on icon at bounding box center [133, 59] width 4 height 4
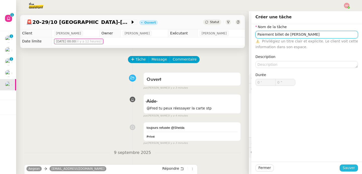
type input "Paiement billet de Cédric"
click at [344, 167] on span "Sauver" at bounding box center [348, 168] width 12 height 6
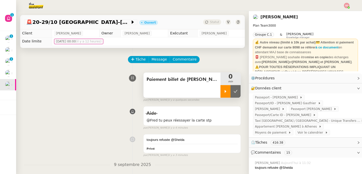
click at [223, 89] on icon at bounding box center [225, 91] width 4 height 4
click at [152, 58] on span "Message" at bounding box center [158, 59] width 15 height 6
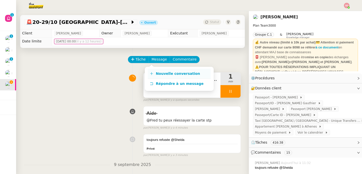
click at [152, 74] on icon at bounding box center [151, 73] width 3 height 0
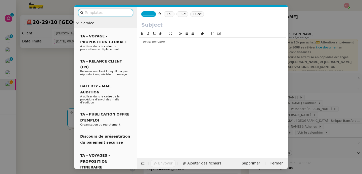
click at [143, 16] on nz-tag "_______" at bounding box center [148, 14] width 15 height 6
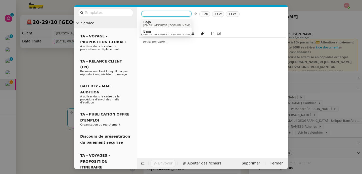
click at [178, 24] on div "Baja baja@theassistant.com" at bounding box center [166, 23] width 46 height 7
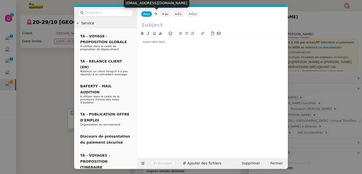
click at [162, 14] on icon at bounding box center [162, 14] width 3 height 3
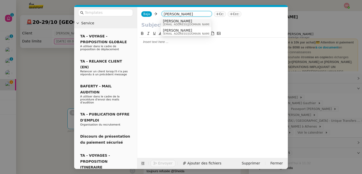
scroll to position [3, 0]
type input "claire morysse"
click at [191, 33] on span "claire@cmsolutions.ch" at bounding box center [187, 32] width 48 height 3
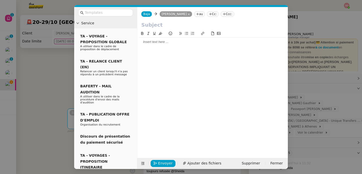
scroll to position [0, 0]
click at [170, 26] on input "text" at bounding box center [212, 25] width 142 height 8
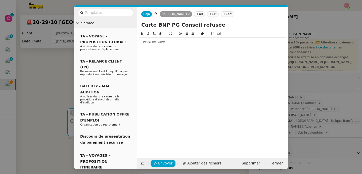
type input "Carte BNP PG Conseil refusée"
click at [159, 43] on div at bounding box center [212, 42] width 146 height 5
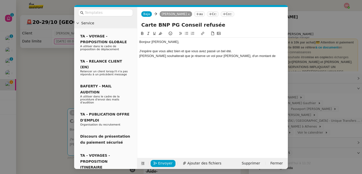
click at [44, 74] on nz-modal-container "Service TA - VOYAGE - PROPOSITION GLOBALE A utiliser dans le cadre de propositi…" at bounding box center [181, 87] width 362 height 174
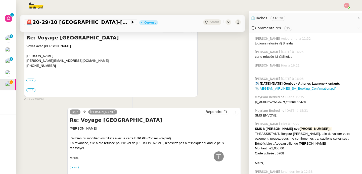
scroll to position [125, 0]
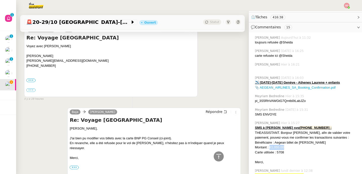
drag, startPoint x: 266, startPoint y: 148, endPoint x: 290, endPoint y: 147, distance: 24.4
click at [290, 147] on div "Montant : €1,055.00" at bounding box center [306, 147] width 103 height 5
copy div "€1,055.00"
click at [215, 158] on icon at bounding box center [218, 156] width 6 height 6
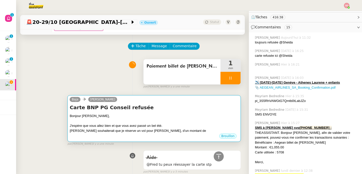
scroll to position [0, 0]
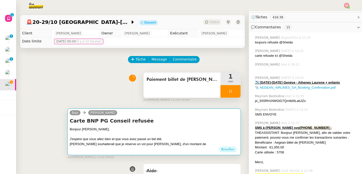
click at [147, 120] on h4 "Carte BNP PG Conseil refusée" at bounding box center [154, 120] width 169 height 7
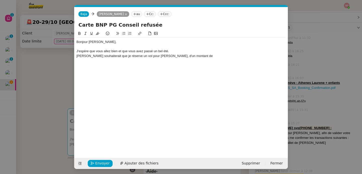
scroll to position [0, 11]
click at [194, 55] on div "Laurene souhaiterait que je réserve un vol pour Cédric, d'un montant de" at bounding box center [180, 56] width 209 height 5
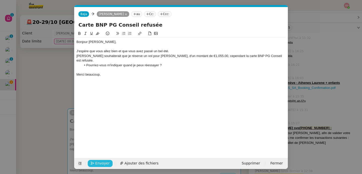
click at [103, 164] on span "Envoyer" at bounding box center [102, 163] width 14 height 6
click at [103, 164] on span "Confirmer l'envoi" at bounding box center [110, 163] width 30 height 6
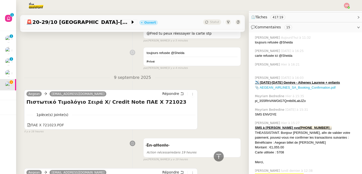
scroll to position [174, 0]
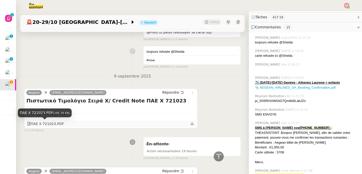
click at [51, 122] on div "ΠΑΕ X 721023.PDF" at bounding box center [45, 124] width 37 height 6
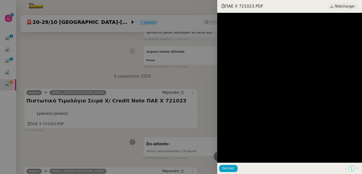
click at [341, 4] on span "Télécharger" at bounding box center [344, 6] width 20 height 7
click at [66, 70] on div at bounding box center [181, 87] width 362 height 174
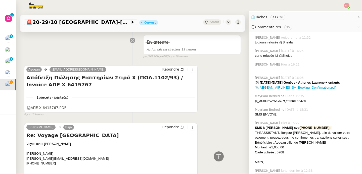
scroll to position [281, 0]
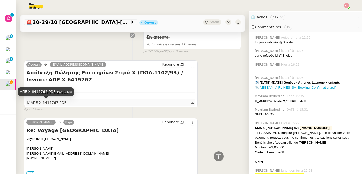
click at [57, 103] on div "ΑΠΕ X 6415767.PDF" at bounding box center [46, 103] width 39 height 6
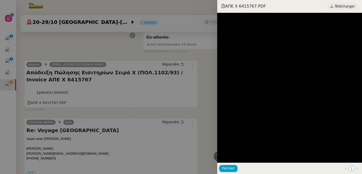
click at [352, 7] on span "Télécharger" at bounding box center [344, 6] width 20 height 7
click at [91, 110] on div at bounding box center [181, 87] width 362 height 174
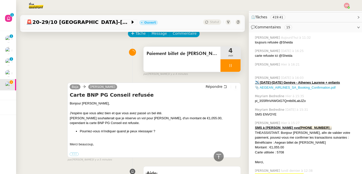
scroll to position [0, 0]
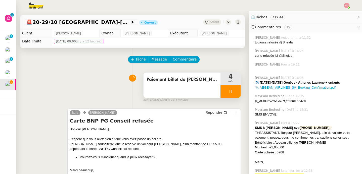
click at [228, 93] on div at bounding box center [230, 91] width 20 height 13
click at [233, 93] on icon at bounding box center [235, 91] width 4 height 4
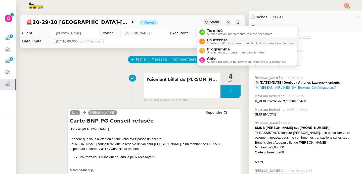
click at [201, 39] on nz-avatar at bounding box center [202, 42] width 6 height 6
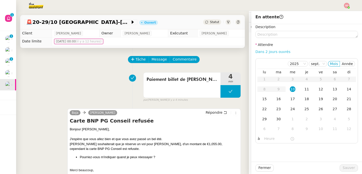
click at [280, 51] on link "Dans 2 jours ouvrés" at bounding box center [272, 52] width 35 height 4
type input "07:00"
click at [348, 169] on span "Sauver" at bounding box center [348, 168] width 12 height 6
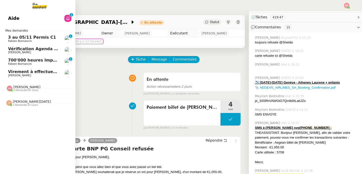
click at [15, 76] on span "[PERSON_NAME]" at bounding box center [19, 75] width 23 height 3
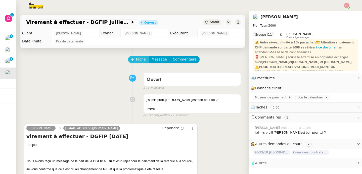
click at [135, 60] on span "Tâche" at bounding box center [140, 59] width 10 height 6
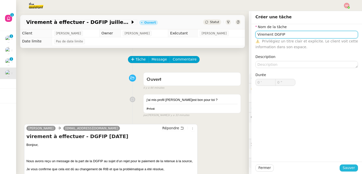
type input "Virement DGFIP"
click at [340, 164] on button "Sauver" at bounding box center [348, 167] width 18 height 7
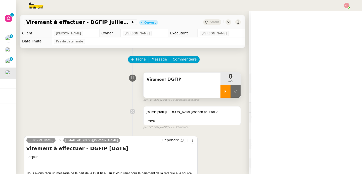
click at [220, 95] on div at bounding box center [225, 91] width 10 height 13
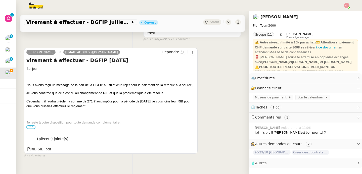
scroll to position [99, 0]
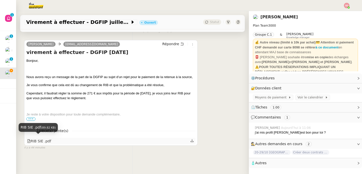
click at [34, 138] on div "RIB SIE .pdf" at bounding box center [39, 141] width 24 height 6
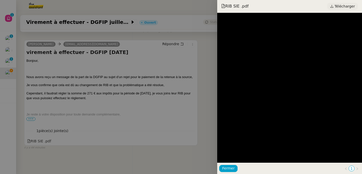
click at [353, 8] on span "Télécharger" at bounding box center [344, 6] width 20 height 7
click at [76, 96] on div at bounding box center [181, 87] width 362 height 174
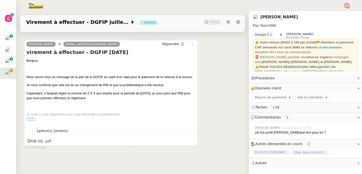
click at [29, 117] on span "•••" at bounding box center [30, 119] width 9 height 4
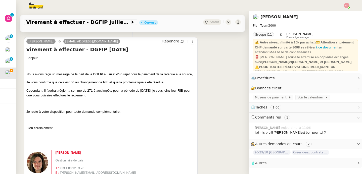
drag, startPoint x: 27, startPoint y: 75, endPoint x: 116, endPoint y: 102, distance: 93.6
click at [116, 102] on div "Bonjour, Nous avons reçu un message de la part de la DGFIP au sujet d’un rejet …" at bounding box center [110, 141] width 169 height 173
copy div "Nous avons reçu un message de la part de la DGFIP au sujet d’un rejet pour le p…"
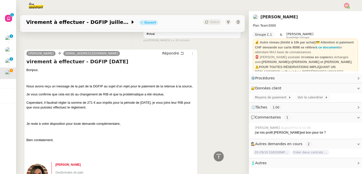
scroll to position [0, 0]
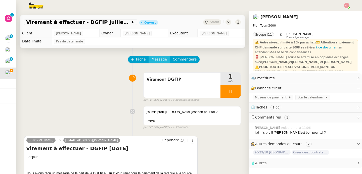
click at [154, 60] on span "Message" at bounding box center [158, 59] width 15 height 6
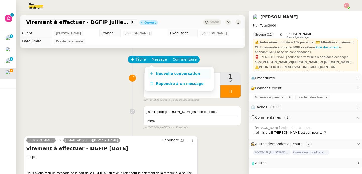
click at [153, 71] on link "Nouvelle conversation" at bounding box center [179, 74] width 63 height 10
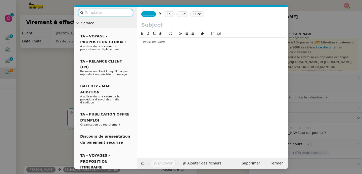
click at [147, 12] on nz-tag "_______" at bounding box center [148, 14] width 15 height 6
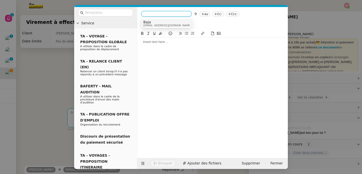
click at [154, 22] on span "Baja" at bounding box center [167, 22] width 48 height 4
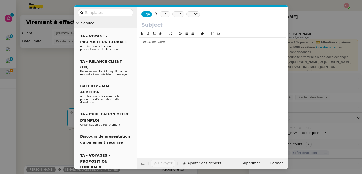
click at [168, 14] on nz-tag "au" at bounding box center [164, 14] width 11 height 6
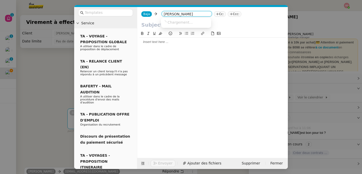
type input "laurene gauthi"
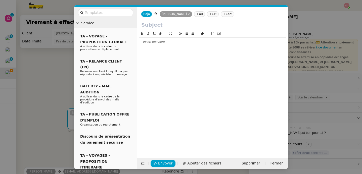
click at [156, 44] on div at bounding box center [212, 42] width 146 height 9
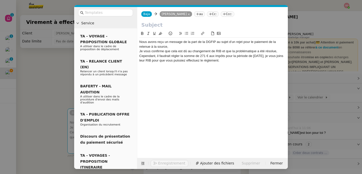
click at [45, 104] on nz-modal-container "Service TA - VOYAGE - PROPOSITION GLOBALE A utiliser dans le cadre de propositi…" at bounding box center [181, 87] width 362 height 174
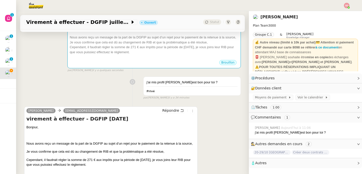
scroll to position [100, 0]
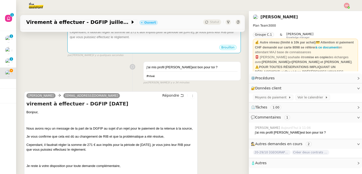
click at [55, 107] on h4 "virement à effectuer - DGFIP [DATE]" at bounding box center [110, 103] width 169 height 7
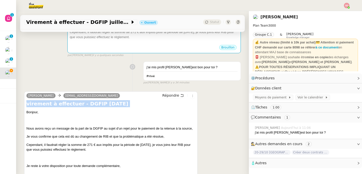
click at [55, 107] on h4 "virement à effectuer - DGFIP [DATE]" at bounding box center [110, 103] width 169 height 7
copy div "virement à effectuer - DGFIP [DATE]"
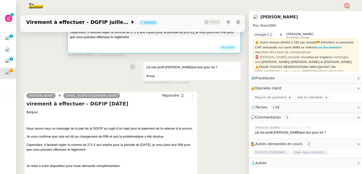
click at [129, 44] on div at bounding box center [154, 41] width 169 height 5
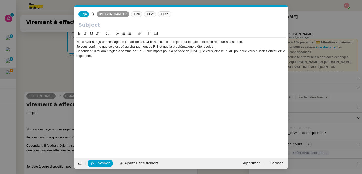
scroll to position [0, 11]
click at [114, 27] on input "text" at bounding box center [180, 25] width 205 height 8
paste input "virement à effectuer - DGFIP [DATE]"
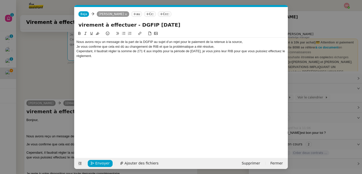
type input "virement à effectuer - DGFIP [DATE]"
click at [76, 42] on nz-spin "Nous avons reçu un message de la part de la DGFIP au sujet d’un rejet pour le p…" at bounding box center [180, 92] width 213 height 122
click at [76, 42] on div "Nous avons reçu un message de la part de la DGFIP au sujet d’un rejet pour le p…" at bounding box center [180, 42] width 209 height 5
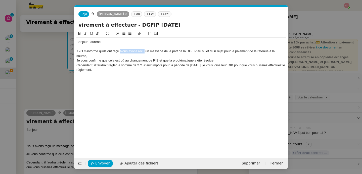
drag, startPoint x: 120, startPoint y: 51, endPoint x: 144, endPoint y: 53, distance: 24.6
click at [144, 53] on div "K2O m'informe qu'ils ont reçu Nous avons reçu un message de la part de la DGFIP…" at bounding box center [180, 53] width 209 height 9
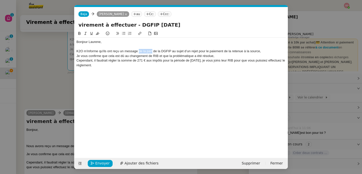
drag, startPoint x: 138, startPoint y: 52, endPoint x: 152, endPoint y: 52, distance: 14.1
click at [152, 52] on div "K2O m'informe qu'ils ont reçu un message de la part de la DGFIP au sujet d’un r…" at bounding box center [180, 51] width 209 height 5
click at [253, 50] on div "K2O m'informe qu'ils ont reçu un message de la DGFIP au sujet d’un rejet pour l…" at bounding box center [180, 51] width 209 height 5
drag, startPoint x: 76, startPoint y: 56, endPoint x: 121, endPoint y: 58, distance: 44.2
click at [121, 58] on div "Je vous confirme que cela est dû au changement de RIB et que la problématique a…" at bounding box center [180, 56] width 209 height 5
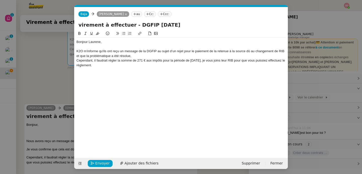
click at [137, 57] on div "K2O m'informe qu'ils ont reçu un message de la DGFIP au sujet d’un rejet pour l…" at bounding box center [180, 53] width 209 height 9
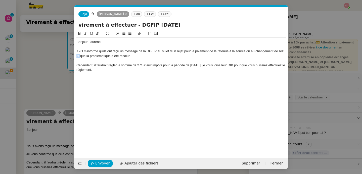
drag, startPoint x: 76, startPoint y: 55, endPoint x: 80, endPoint y: 57, distance: 4.1
click at [80, 57] on div "K2O m'informe qu'ils ont reçu un message de la DGFIP au sujet d’un rejet pour l…" at bounding box center [180, 53] width 209 height 9
click at [80, 55] on div "K2O m'informe qu'ils ont reçu un message de la DGFIP au sujet d’un rejet pour l…" at bounding box center [180, 53] width 209 height 9
click at [142, 58] on div at bounding box center [180, 60] width 209 height 5
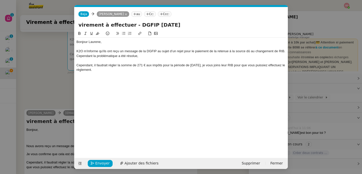
click at [141, 55] on div "K2O m'informe qu'ils ont reçu un message de la DGFIP au sujet d’un rejet pour l…" at bounding box center [180, 53] width 209 height 9
click at [82, 56] on div "K2O m'informe qu'ils ont reçu un message de la DGFIP au sujet d’un rejet pour l…" at bounding box center [180, 53] width 209 height 9
drag, startPoint x: 84, startPoint y: 56, endPoint x: 108, endPoint y: 57, distance: 23.6
click at [108, 57] on div "K2O m'informe qu'ils ont reçu un message de la DGFIP au sujet d’un rejet pour l…" at bounding box center [180, 53] width 209 height 9
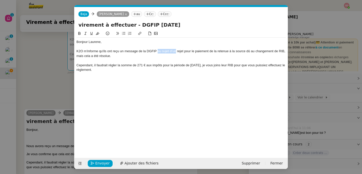
drag, startPoint x: 158, startPoint y: 51, endPoint x: 175, endPoint y: 51, distance: 17.6
click at [175, 51] on div "K2O m'informe qu'ils ont reçu un message de la DGFIP au sujet d’un rejet pour l…" at bounding box center [180, 53] width 209 height 9
drag, startPoint x: 186, startPoint y: 52, endPoint x: 196, endPoint y: 52, distance: 9.5
click at [196, 52] on div "K2O m'informe qu'ils ont reçu un message de la DGFIP concernant un rejet pour l…" at bounding box center [180, 53] width 209 height 9
click at [109, 56] on div "K2O m'informe qu'ils ont reçu un message de la DGFIP concernant un rejet de pai…" at bounding box center [180, 53] width 209 height 9
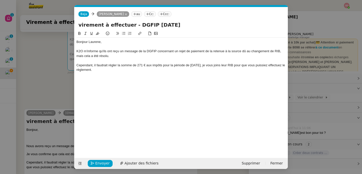
drag, startPoint x: 206, startPoint y: 66, endPoint x: 223, endPoint y: 74, distance: 18.5
click at [223, 74] on div "Bonjour Laurene, K2O m'informe qu'ils ont reçu un message de la DGFIP concernan…" at bounding box center [180, 56] width 209 height 36
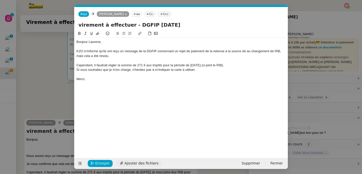
click at [130, 163] on span "Ajouter des fichiers" at bounding box center [141, 163] width 34 height 6
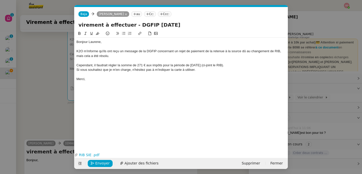
drag, startPoint x: 143, startPoint y: 64, endPoint x: 147, endPoint y: 73, distance: 10.1
click at [143, 64] on div "Cependant, il faudrait régler la somme de 271 € aux impôts pour la période de j…" at bounding box center [180, 65] width 209 height 5
click at [150, 78] on div "Merci," at bounding box center [180, 79] width 209 height 5
click at [104, 164] on span "Envoyer" at bounding box center [102, 163] width 14 height 6
click at [104, 164] on span "Confirmer l'envoi" at bounding box center [110, 163] width 30 height 6
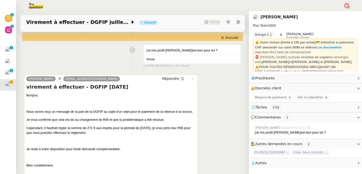
scroll to position [172, 0]
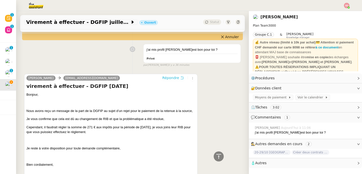
click at [171, 78] on span "Répondre" at bounding box center [170, 77] width 17 height 5
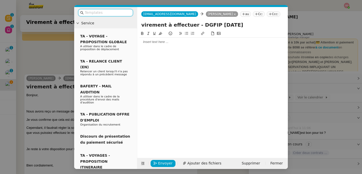
scroll to position [211, 0]
click at [174, 46] on div at bounding box center [212, 42] width 146 height 9
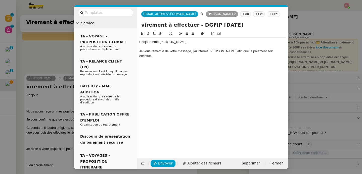
scroll to position [235, 0]
click at [163, 164] on span "Envoyer" at bounding box center [165, 163] width 14 height 6
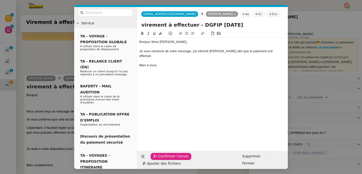
click at [163, 159] on span "Confirmer l'envoi" at bounding box center [173, 156] width 30 height 6
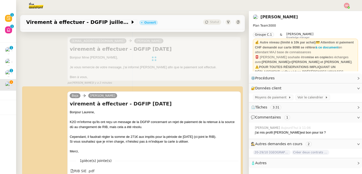
scroll to position [0, 0]
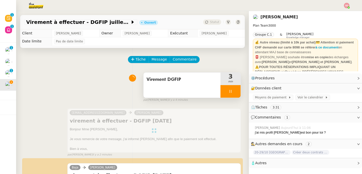
click at [228, 89] on div at bounding box center [230, 91] width 20 height 13
click at [233, 89] on icon at bounding box center [235, 91] width 4 height 4
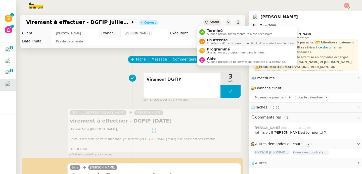
click at [206, 39] on div "En attente En attente d'une réponse d'un client, d'un contact ou d'un tiers." at bounding box center [250, 41] width 90 height 7
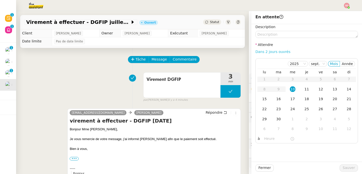
click at [280, 52] on link "Dans 2 jours ouvrés" at bounding box center [272, 52] width 35 height 4
type input "07:00"
click at [348, 167] on span "Sauver" at bounding box center [348, 168] width 12 height 6
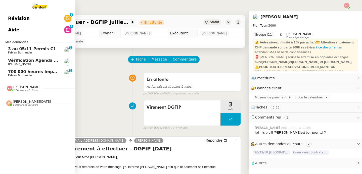
click at [13, 87] on span "[PERSON_NAME]" at bounding box center [26, 87] width 27 height 4
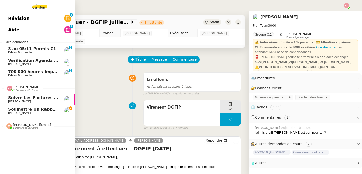
click at [33, 112] on span "[PERSON_NAME]" at bounding box center [33, 113] width 51 height 3
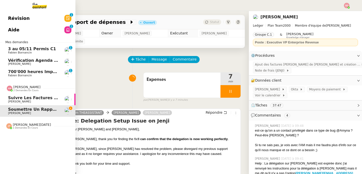
click at [25, 89] on span "2 demandes en cours" at bounding box center [25, 90] width 25 height 3
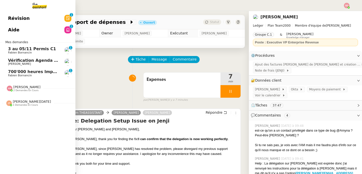
click at [26, 100] on span "[PERSON_NAME][DATE]" at bounding box center [32, 102] width 38 height 4
click at [33, 75] on span "Fabien Bornancin" at bounding box center [33, 75] width 51 height 3
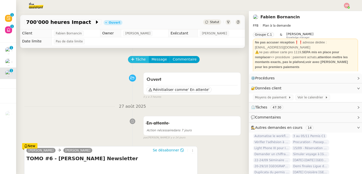
click at [131, 60] on button "Tâche" at bounding box center [138, 59] width 21 height 7
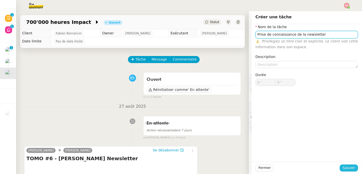
type input "Prise de connaissance de la newsletter"
click at [342, 166] on span "Sauver" at bounding box center [348, 168] width 12 height 6
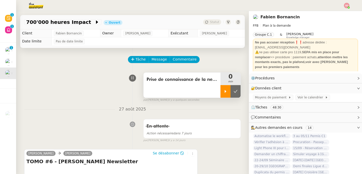
click at [220, 95] on div at bounding box center [225, 91] width 10 height 13
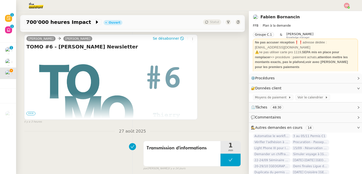
scroll to position [115, 0]
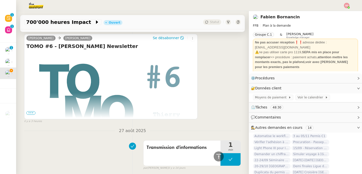
click at [33, 113] on span "•••" at bounding box center [30, 113] width 9 height 4
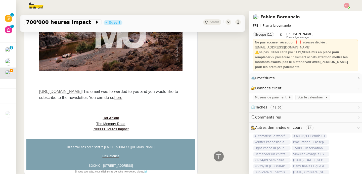
scroll to position [1751, 0]
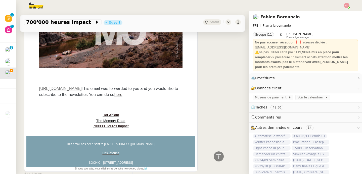
click at [82, 86] on link "[URL][DOMAIN_NAME]" at bounding box center [60, 88] width 42 height 4
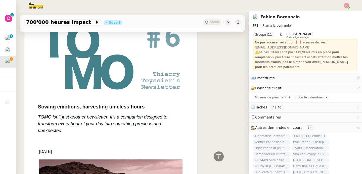
scroll to position [201, 0]
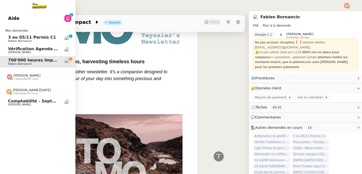
click at [7, 91] on img at bounding box center [9, 92] width 6 height 6
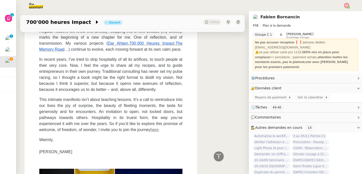
scroll to position [388, 0]
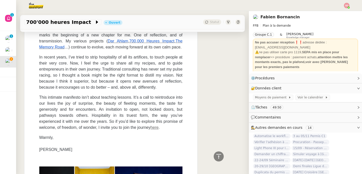
click at [155, 128] on link "here" at bounding box center [154, 127] width 8 height 4
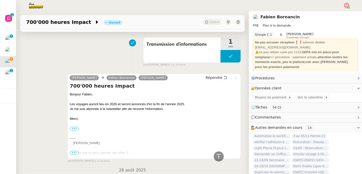
scroll to position [1913, 0]
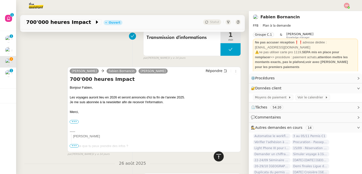
click at [218, 157] on div at bounding box center [218, 156] width 10 height 10
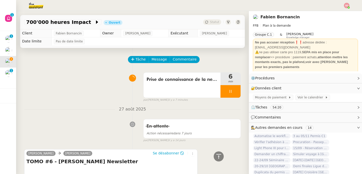
scroll to position [0, 0]
click at [230, 88] on div at bounding box center [230, 91] width 20 height 13
click at [230, 88] on button at bounding box center [235, 91] width 10 height 13
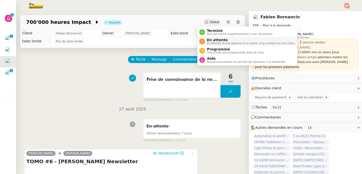
click at [213, 39] on span "En attente" at bounding box center [251, 40] width 88 height 4
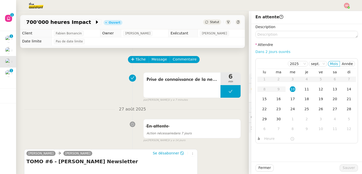
click at [277, 51] on link "Dans 2 jours ouvrés" at bounding box center [272, 52] width 35 height 4
type input "07:00"
click at [291, 129] on div "8" at bounding box center [292, 129] width 6 height 6
click at [289, 129] on div "5" at bounding box center [292, 129] width 6 height 6
click at [289, 129] on div "3" at bounding box center [292, 129] width 6 height 6
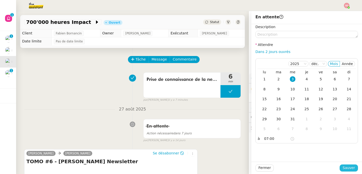
click at [347, 170] on span "Sauver" at bounding box center [348, 168] width 12 height 6
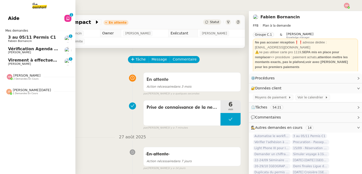
click at [8, 63] on span "[PERSON_NAME]" at bounding box center [19, 63] width 23 height 3
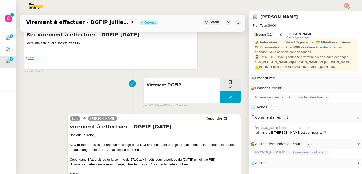
scroll to position [114, 0]
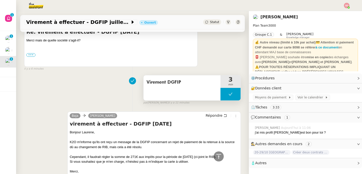
click at [220, 92] on button at bounding box center [230, 94] width 20 height 13
click at [220, 92] on div at bounding box center [225, 94] width 10 height 13
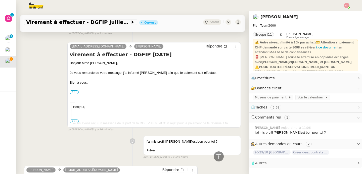
scroll to position [286, 0]
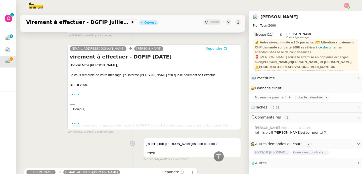
click at [206, 46] on span "Répondre" at bounding box center [213, 48] width 17 height 5
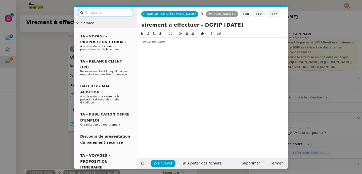
scroll to position [324, 0]
click at [199, 43] on div at bounding box center [212, 42] width 146 height 5
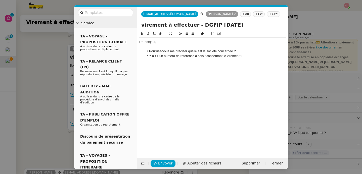
scroll to position [360, 0]
click at [161, 162] on span "Envoyer" at bounding box center [165, 163] width 14 height 6
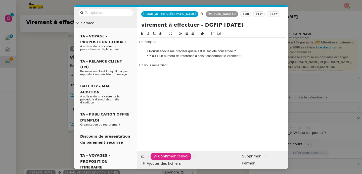
click at [161, 159] on span "Confirmer l'envoi" at bounding box center [173, 156] width 30 height 6
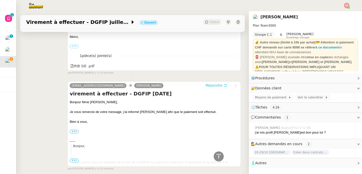
scroll to position [144, 0]
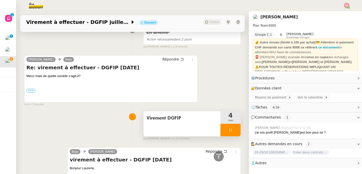
click at [231, 130] on div at bounding box center [230, 130] width 20 height 13
click at [231, 130] on button at bounding box center [235, 130] width 10 height 13
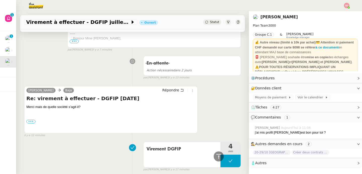
scroll to position [0, 0]
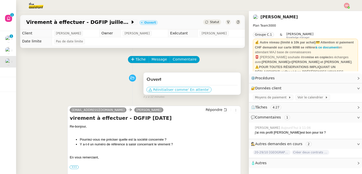
click at [161, 90] on span "Réinitialiser comme" at bounding box center [170, 89] width 35 height 5
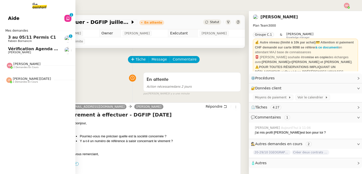
click at [28, 61] on span "Amyna Mehrez 2 demandes en cours" at bounding box center [39, 63] width 75 height 11
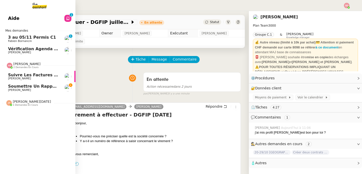
click at [27, 64] on span "[PERSON_NAME]" at bounding box center [26, 64] width 27 height 4
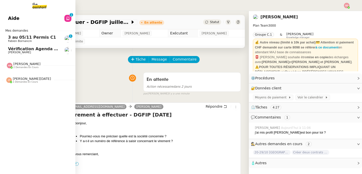
click at [23, 82] on span "1 demandes en cours" at bounding box center [25, 82] width 25 height 3
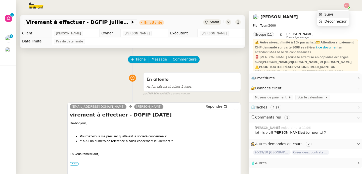
click at [344, 13] on li "Suivi" at bounding box center [332, 14] width 33 height 7
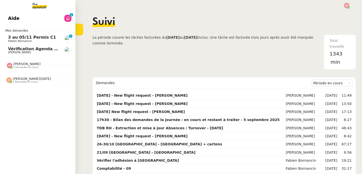
click at [9, 67] on div at bounding box center [10, 66] width 6 height 6
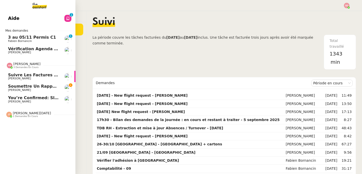
click at [9, 67] on div at bounding box center [10, 66] width 6 height 6
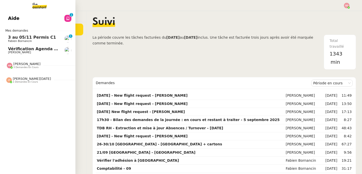
click at [41, 37] on span "3 au 05/11 Permis C1" at bounding box center [32, 37] width 48 height 5
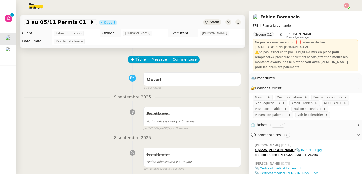
scroll to position [1, 0]
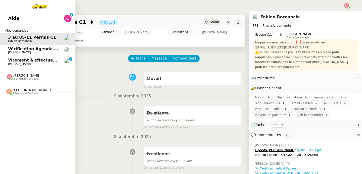
click at [35, 65] on span "[PERSON_NAME]" at bounding box center [33, 64] width 51 height 3
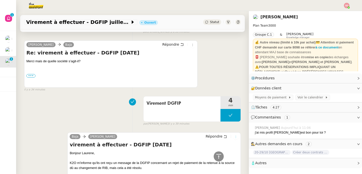
scroll to position [345, 0]
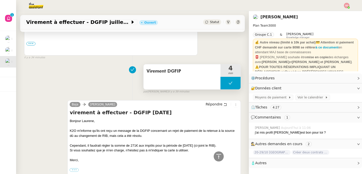
click at [220, 81] on button at bounding box center [230, 83] width 20 height 13
click at [223, 81] on icon at bounding box center [225, 83] width 4 height 4
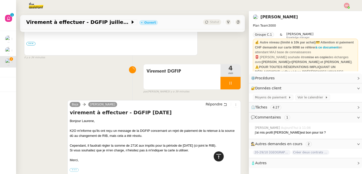
click at [215, 155] on icon at bounding box center [218, 156] width 6 height 6
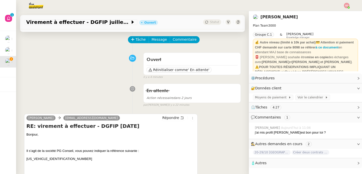
scroll to position [38, 0]
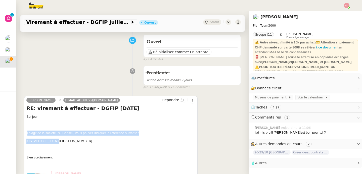
drag, startPoint x: 27, startPoint y: 134, endPoint x: 72, endPoint y: 142, distance: 45.9
copy div "l s’agit de la société PG Conseil, vous pouvez indiquer la référence suivante :…"
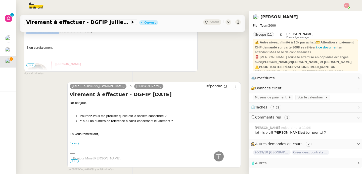
scroll to position [246, 0]
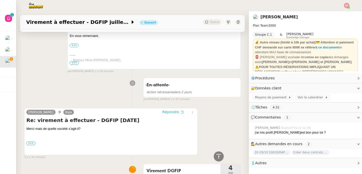
click at [173, 114] on span "Répondre" at bounding box center [170, 111] width 17 height 5
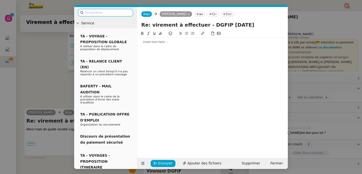
scroll to position [284, 0]
click at [163, 44] on div at bounding box center [212, 42] width 146 height 5
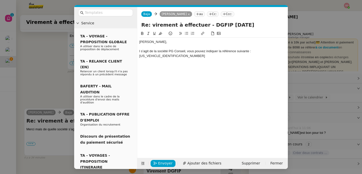
scroll to position [309, 0]
click at [140, 51] on div "l s’agit de la société PG Conseil, vous pouvez indiquer la référence suivante :" at bounding box center [212, 51] width 146 height 5
click at [141, 163] on icon at bounding box center [143, 164] width 4 height 4
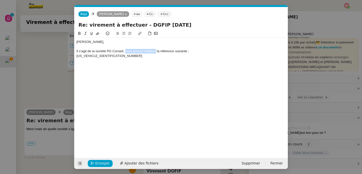
drag, startPoint x: 125, startPoint y: 52, endPoint x: 156, endPoint y: 52, distance: 30.4
click at [156, 52] on div "Il s’agit de la société PG Conseil, vous pouvez indiquer la référence suivante :" at bounding box center [180, 51] width 209 height 5
click at [151, 51] on div "Il s’agit de la société PG Conseil, avec la référence suivante :" at bounding box center [180, 51] width 209 height 5
click at [118, 57] on div "PAS80409246800045" at bounding box center [180, 56] width 209 height 5
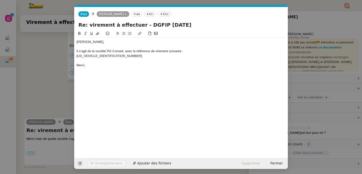
scroll to position [319, 0]
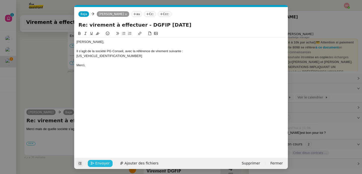
click at [100, 160] on span "Envoyer" at bounding box center [102, 163] width 14 height 6
click at [100, 160] on span "Confirmer l'envoi" at bounding box center [110, 163] width 30 height 6
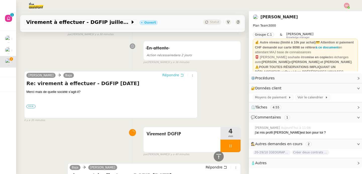
scroll to position [353, 0]
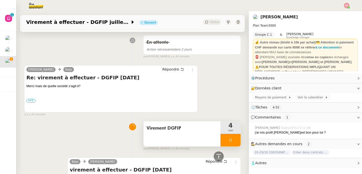
click at [228, 138] on div at bounding box center [230, 140] width 20 height 13
click at [238, 138] on icon at bounding box center [240, 140] width 4 height 4
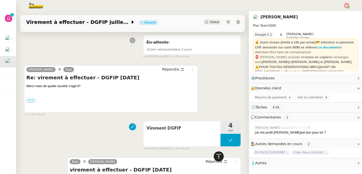
click at [214, 161] on div at bounding box center [218, 156] width 10 height 10
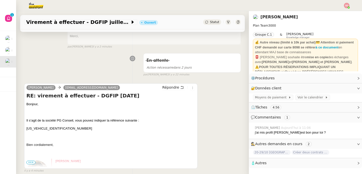
scroll to position [0, 0]
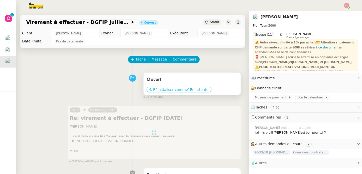
click at [192, 90] on span "' En attente'" at bounding box center [198, 89] width 21 height 5
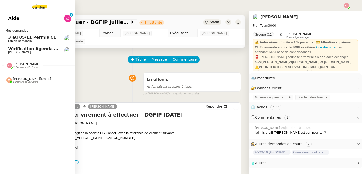
click at [32, 65] on span "[PERSON_NAME]" at bounding box center [26, 64] width 27 height 4
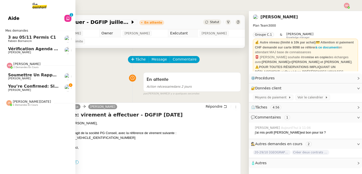
click at [32, 65] on span "[PERSON_NAME]" at bounding box center [26, 64] width 27 height 4
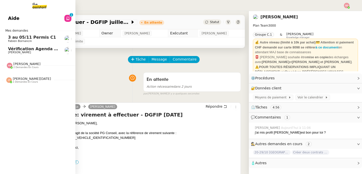
click at [30, 76] on span "Jean-Noël De Tinguy 1 demandes en cours" at bounding box center [39, 78] width 75 height 11
click at [44, 39] on span "3 au 05/11 Permis C1" at bounding box center [32, 37] width 48 height 5
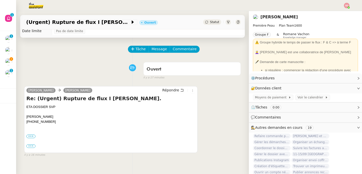
scroll to position [24, 0]
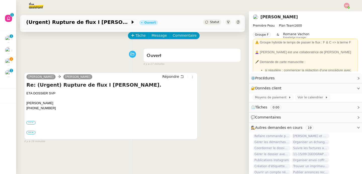
click at [32, 123] on label "•••" at bounding box center [30, 123] width 9 height 4
click at [0, 0] on input "•••" at bounding box center [0, 0] width 0 height 0
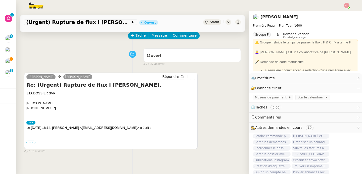
click at [31, 142] on label "•••" at bounding box center [30, 143] width 9 height 4
click at [0, 0] on input "•••" at bounding box center [0, 0] width 0 height 0
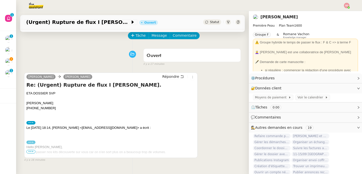
click at [31, 152] on span "•••" at bounding box center [30, 152] width 9 height 4
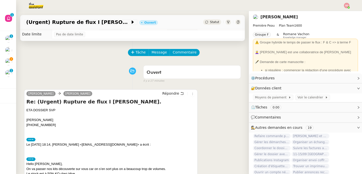
scroll to position [0, 0]
